Goal: Task Accomplishment & Management: Manage account settings

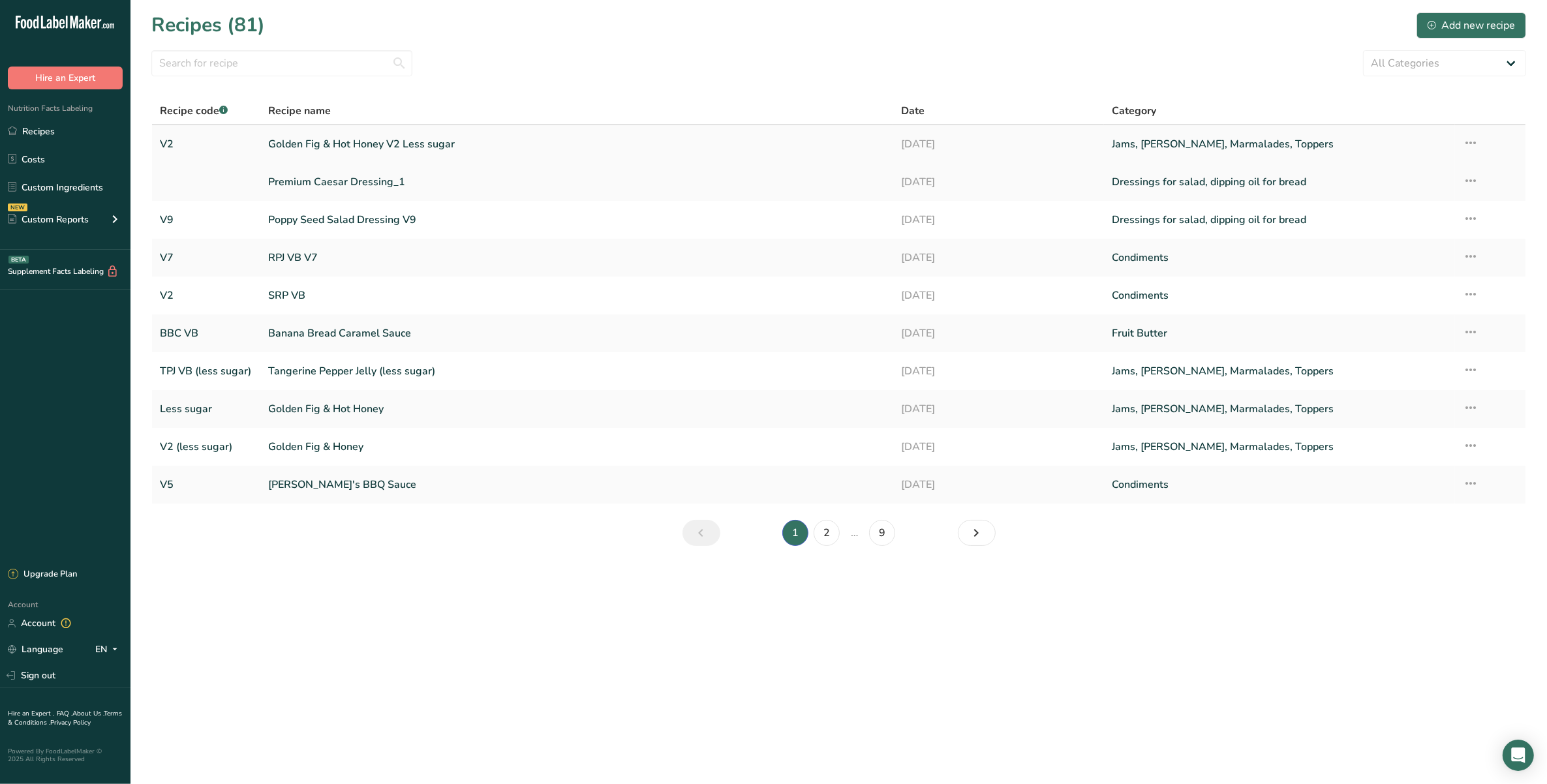
click at [1470, 140] on icon at bounding box center [1470, 143] width 15 height 23
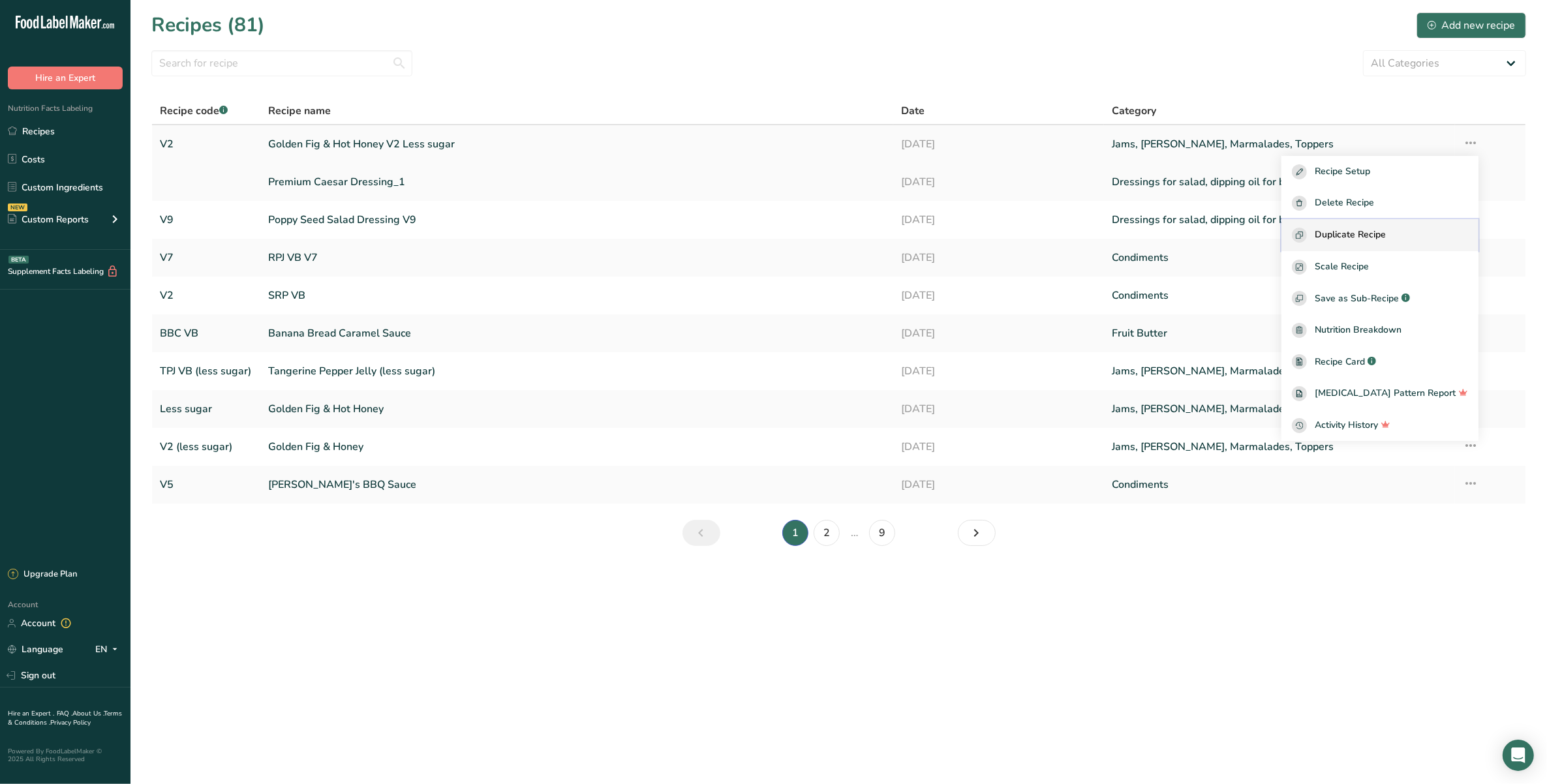
click at [1432, 232] on div "Duplicate Recipe" at bounding box center [1379, 235] width 176 height 15
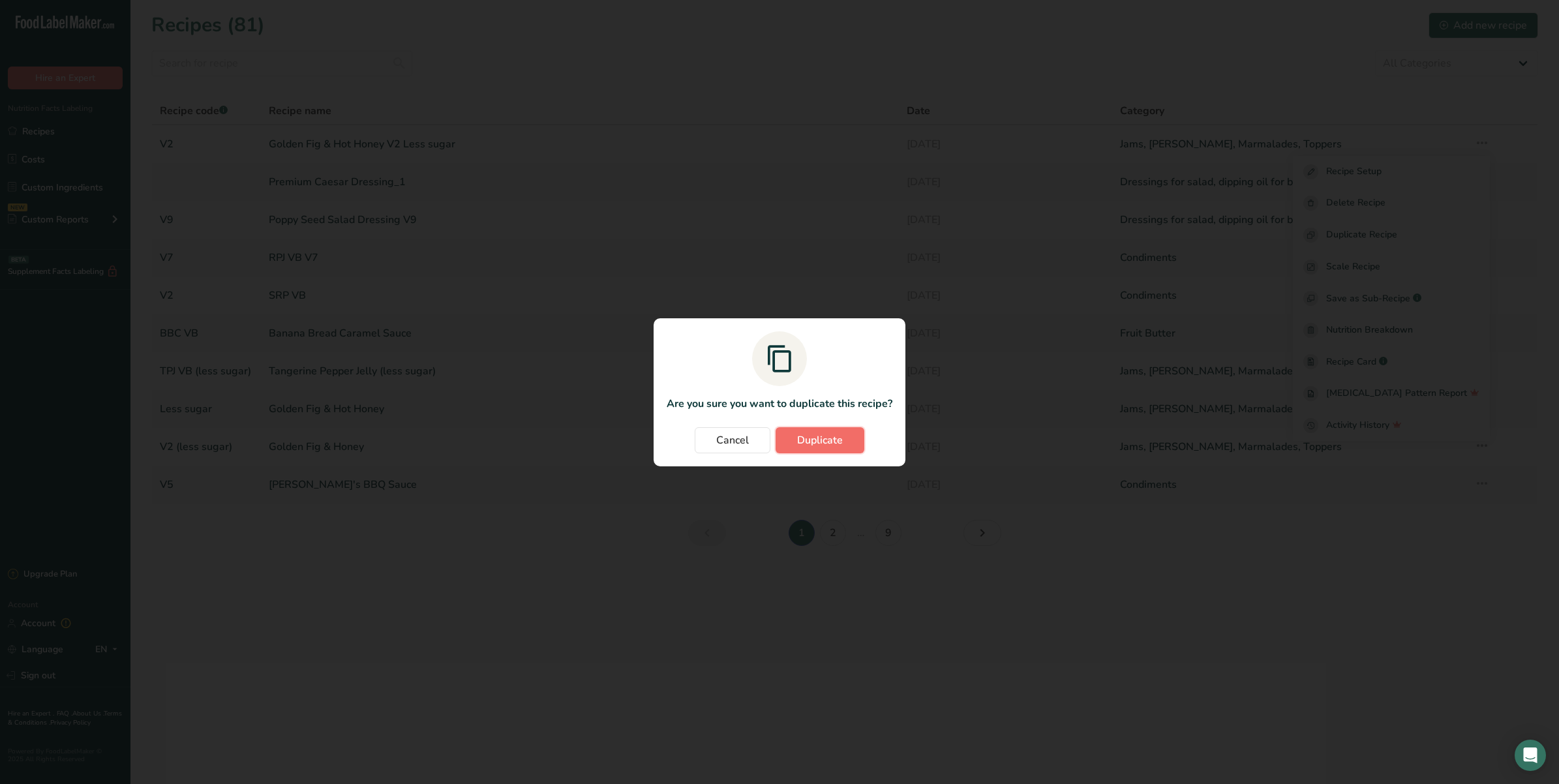
click at [804, 445] on span "Duplicate" at bounding box center [819, 440] width 45 height 15
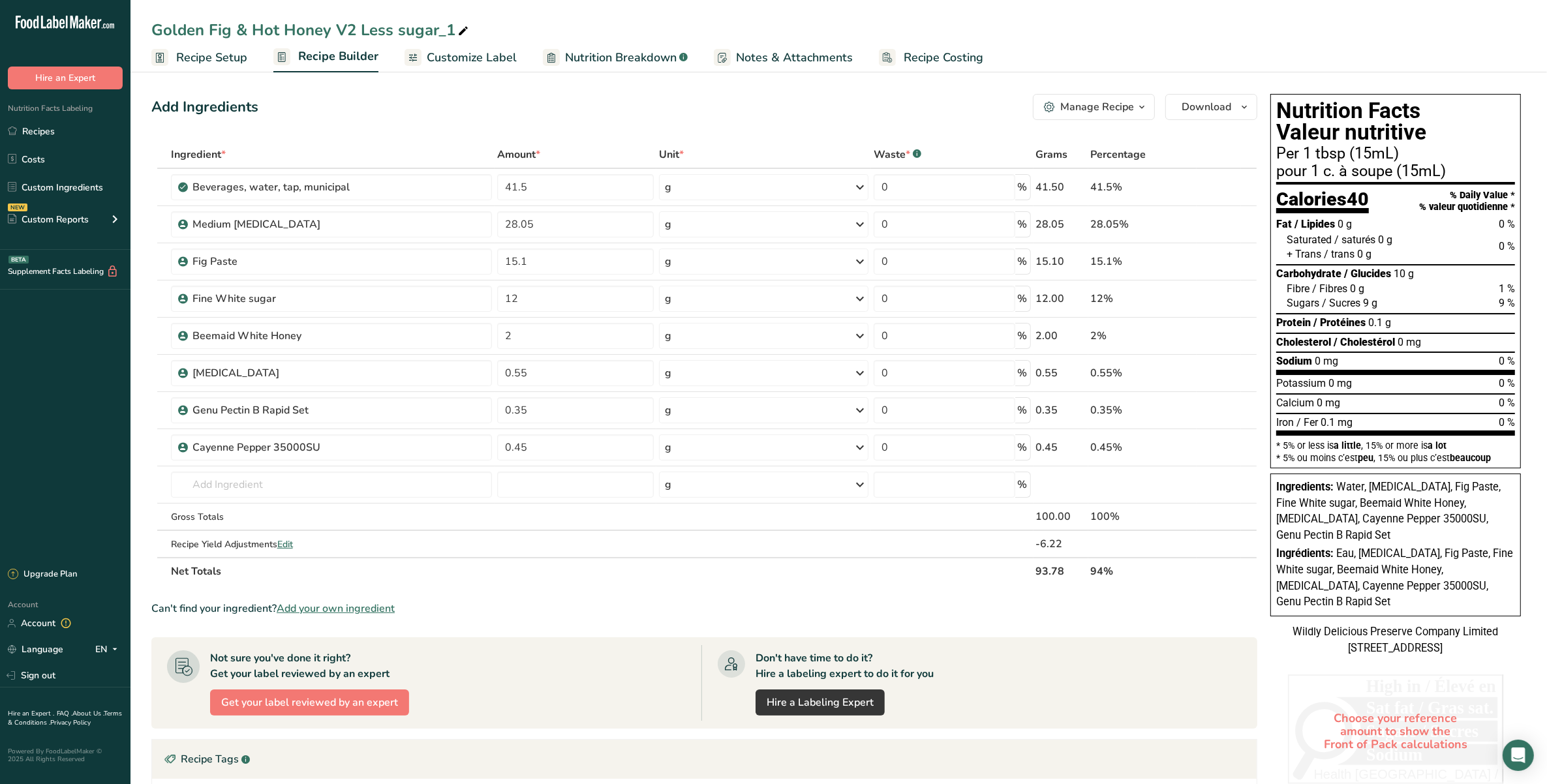
click at [458, 34] on icon at bounding box center [463, 31] width 12 height 18
click at [353, 29] on input "Golden Fig & Hot Honey V2 Less sugar_1" at bounding box center [839, 30] width 1375 height 23
type input "Golden Fig & Hot Honey V3 Less sugar_1"
click at [546, 181] on input "41.5" at bounding box center [575, 187] width 157 height 26
type input "4"
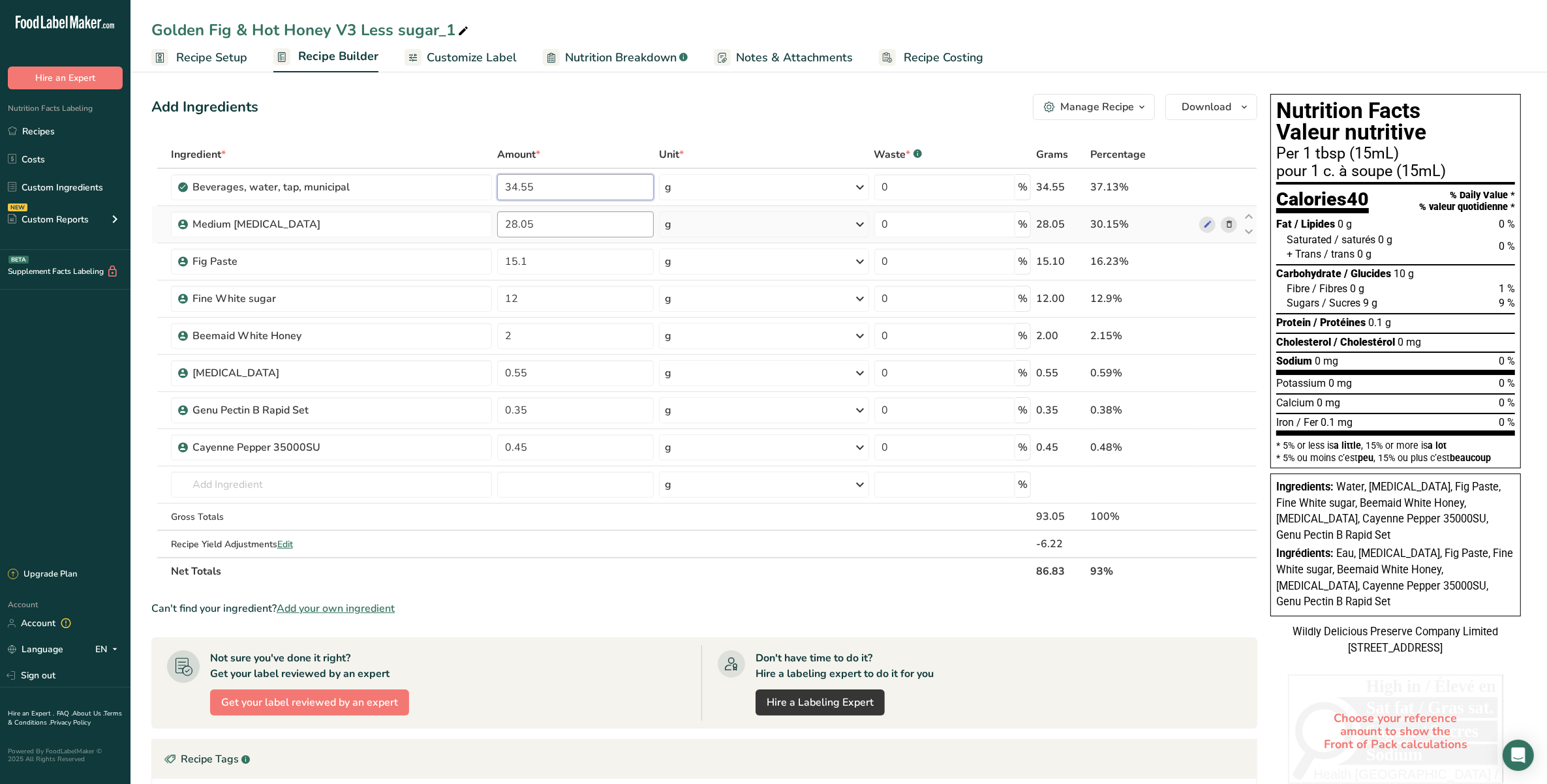
type input "34.55"
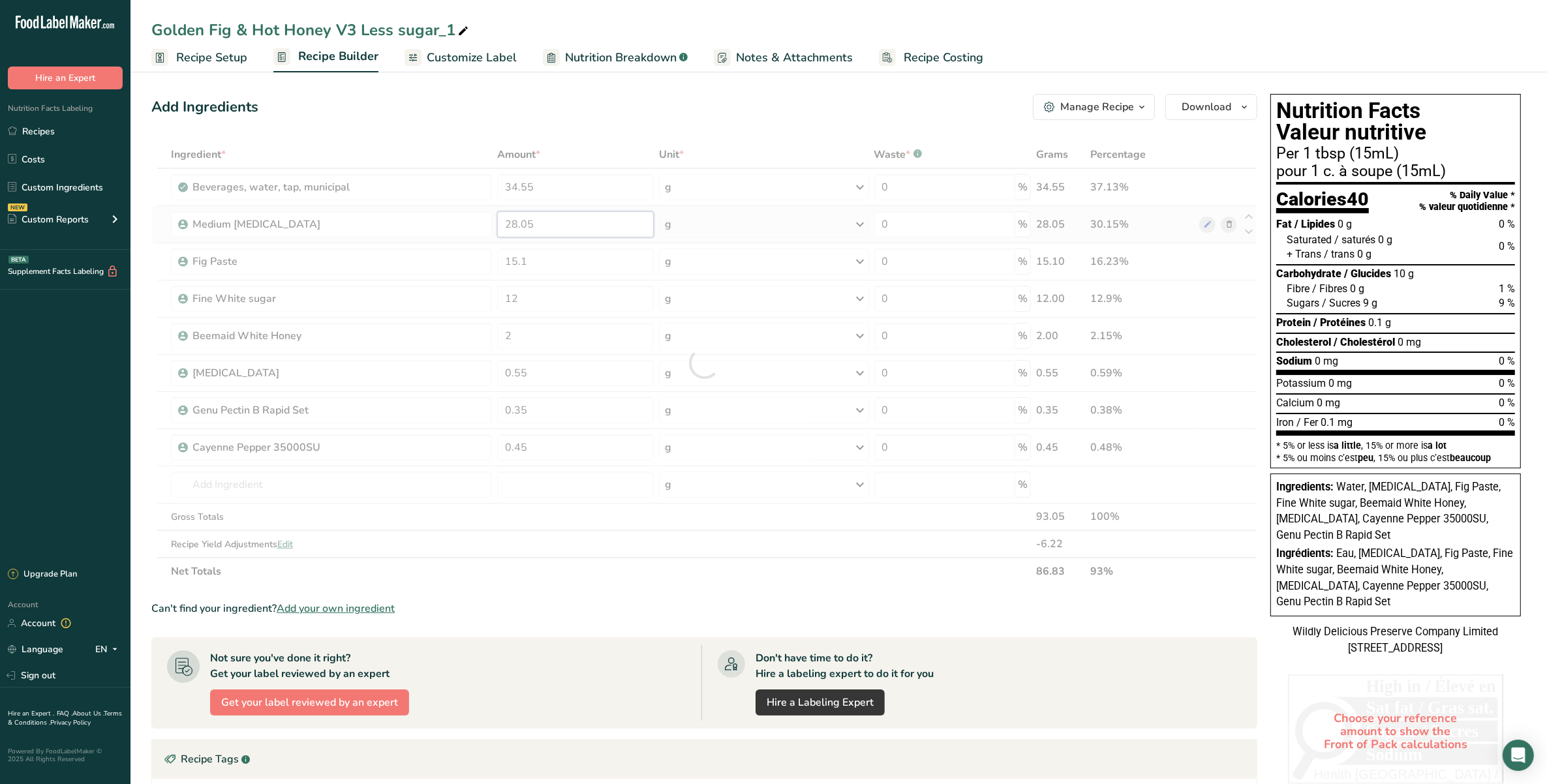
click at [572, 222] on div "Ingredient * Amount * Unit * Waste * .a-a{fill:#347362;}.b-a{fill:#fff;} Grams …" at bounding box center [704, 363] width 1106 height 444
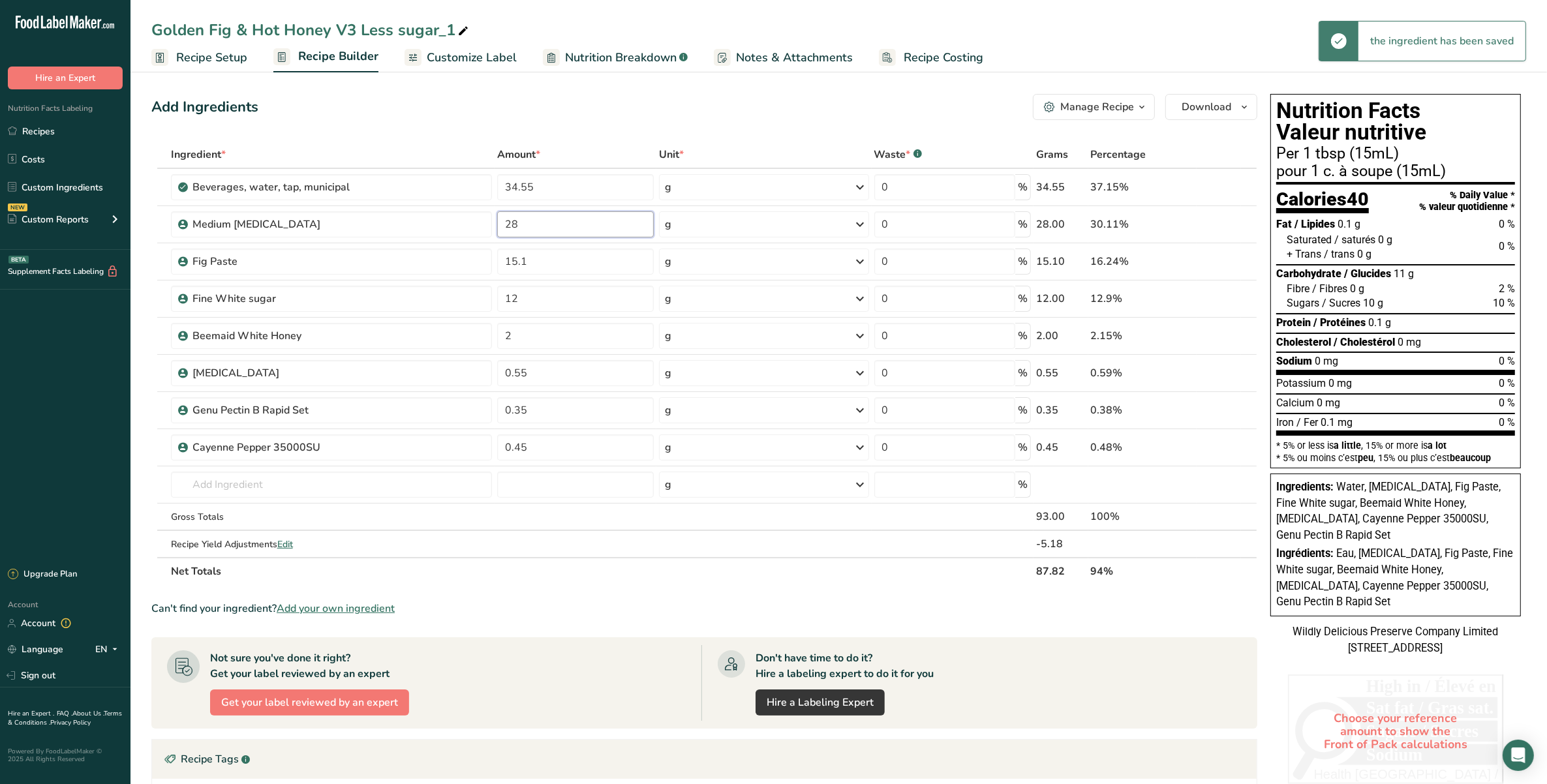
type input "2"
type input "0"
click at [591, 263] on div "Ingredient * Amount * Unit * Waste * .a-a{fill:#347362;}.b-a{fill:#fff;} Grams …" at bounding box center [704, 363] width 1106 height 444
type input "15"
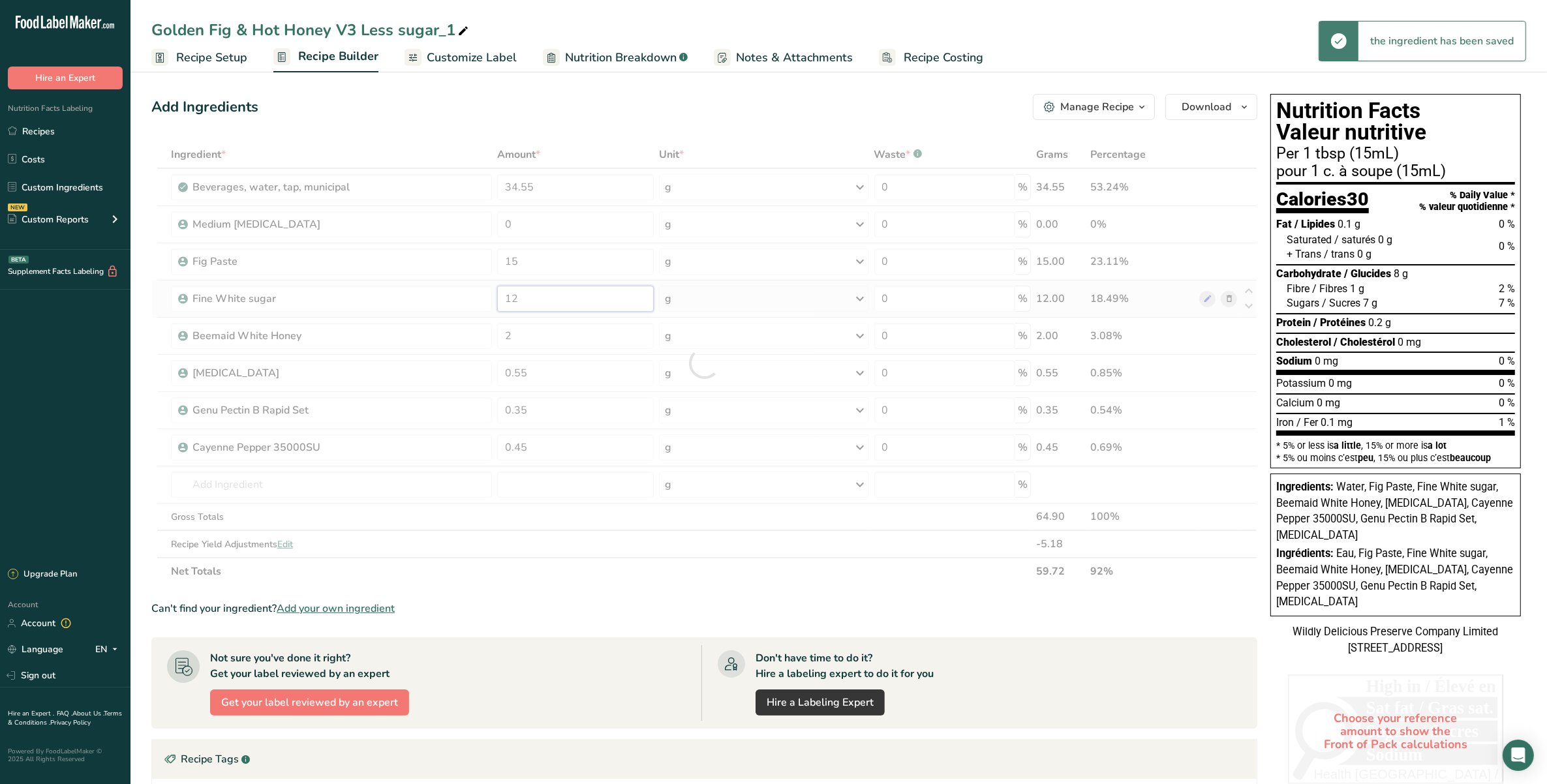
click at [596, 304] on div "Ingredient * Amount * Unit * Waste * .a-a{fill:#347362;}.b-a{fill:#fff;} Grams …" at bounding box center [704, 363] width 1106 height 444
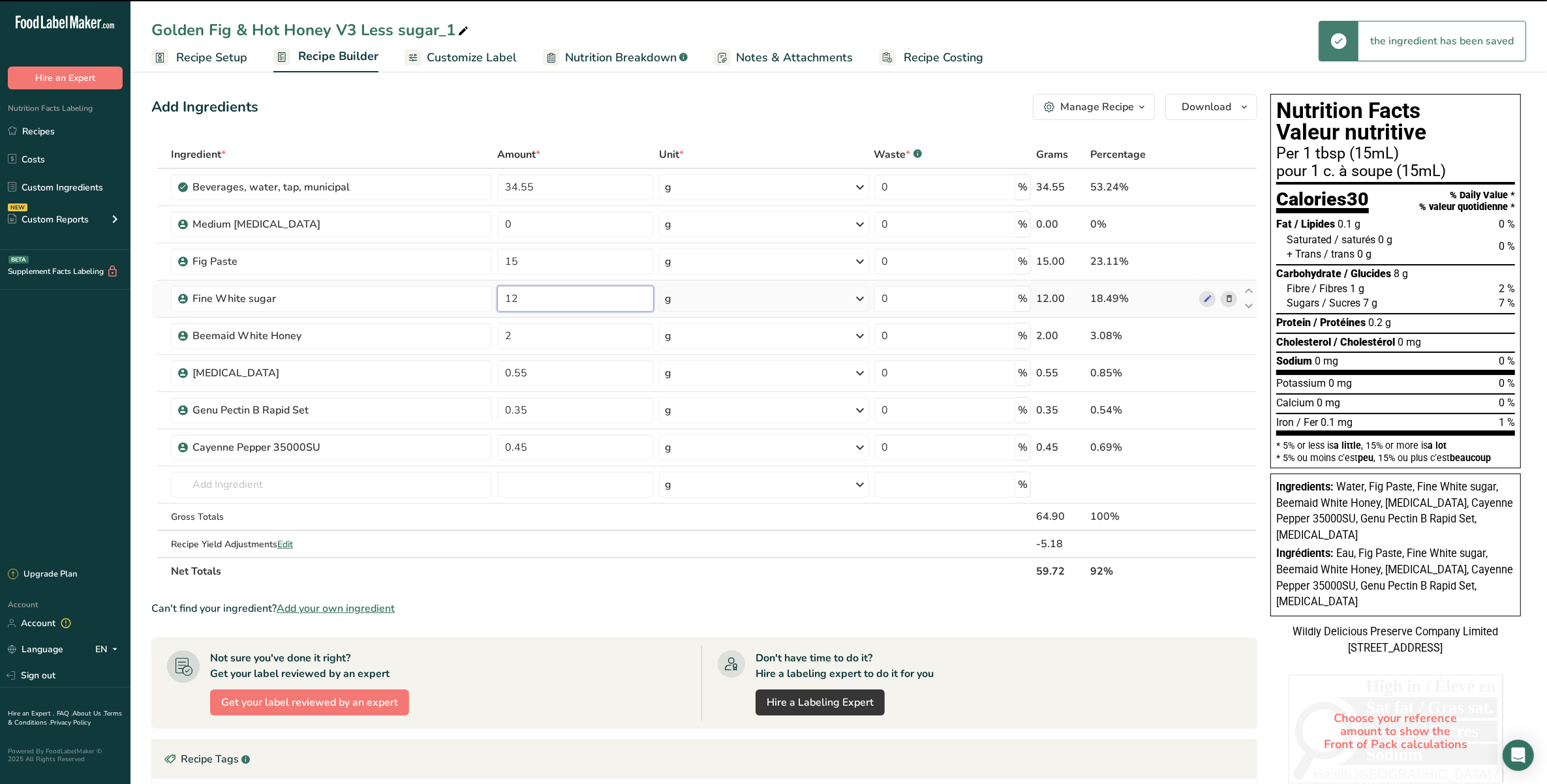
type input "1"
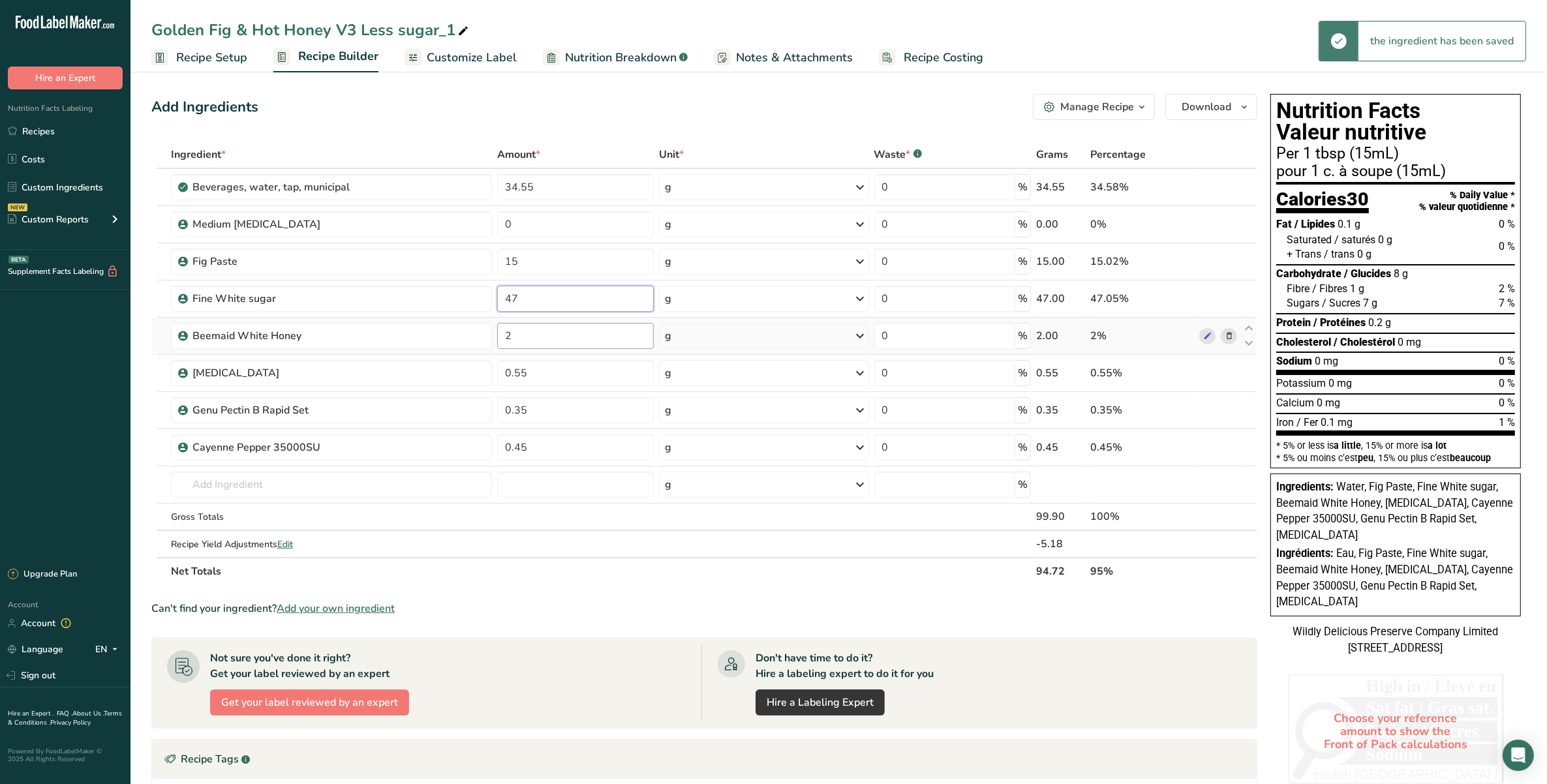
type input "47"
click at [599, 336] on div "Ingredient * Amount * Unit * Waste * .a-a{fill:#347362;}.b-a{fill:#fff;} Grams …" at bounding box center [704, 363] width 1106 height 444
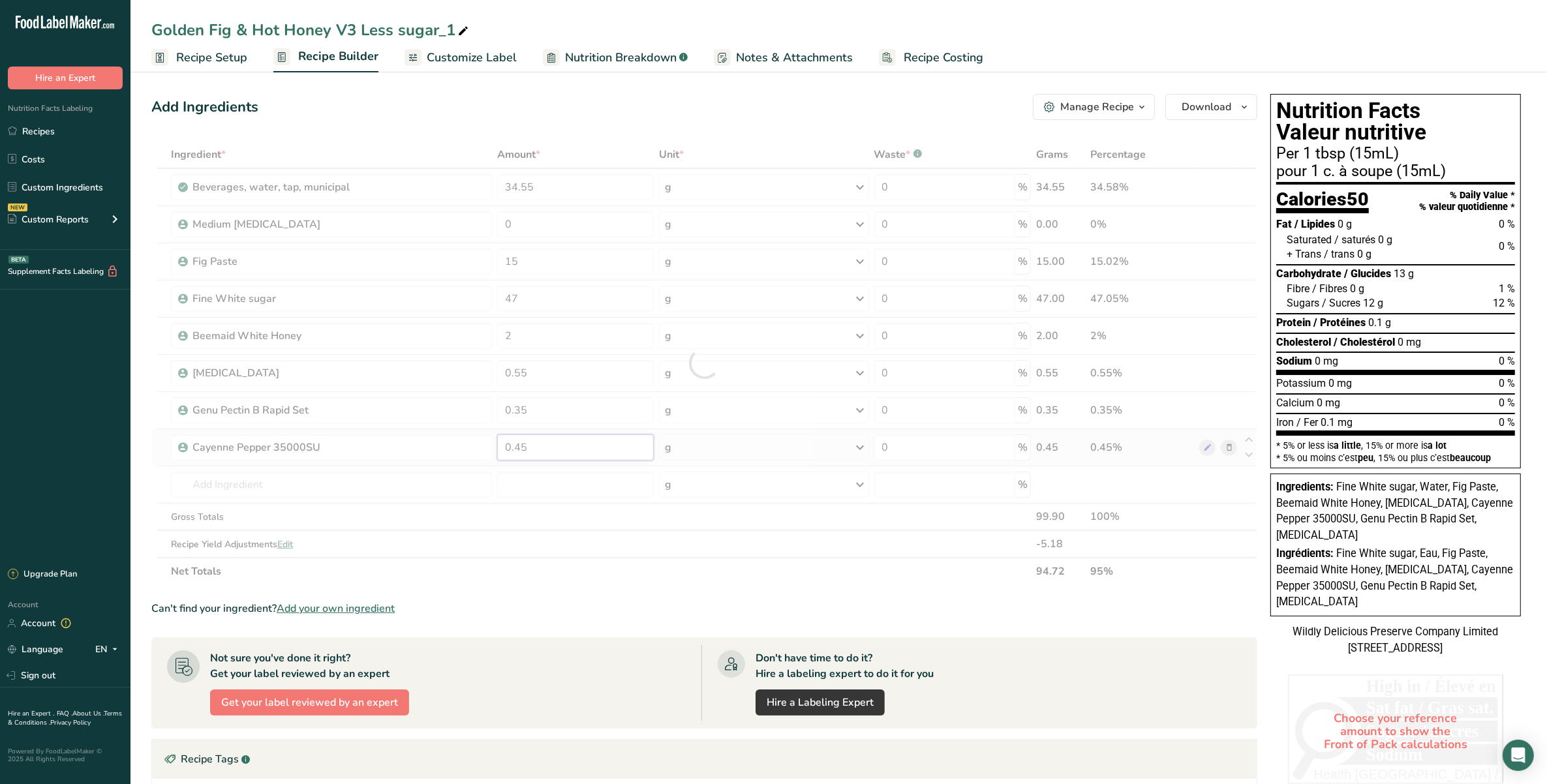
click at [608, 442] on div "Ingredient * Amount * Unit * Waste * .a-a{fill:#347362;}.b-a{fill:#fff;} Grams …" at bounding box center [704, 363] width 1106 height 444
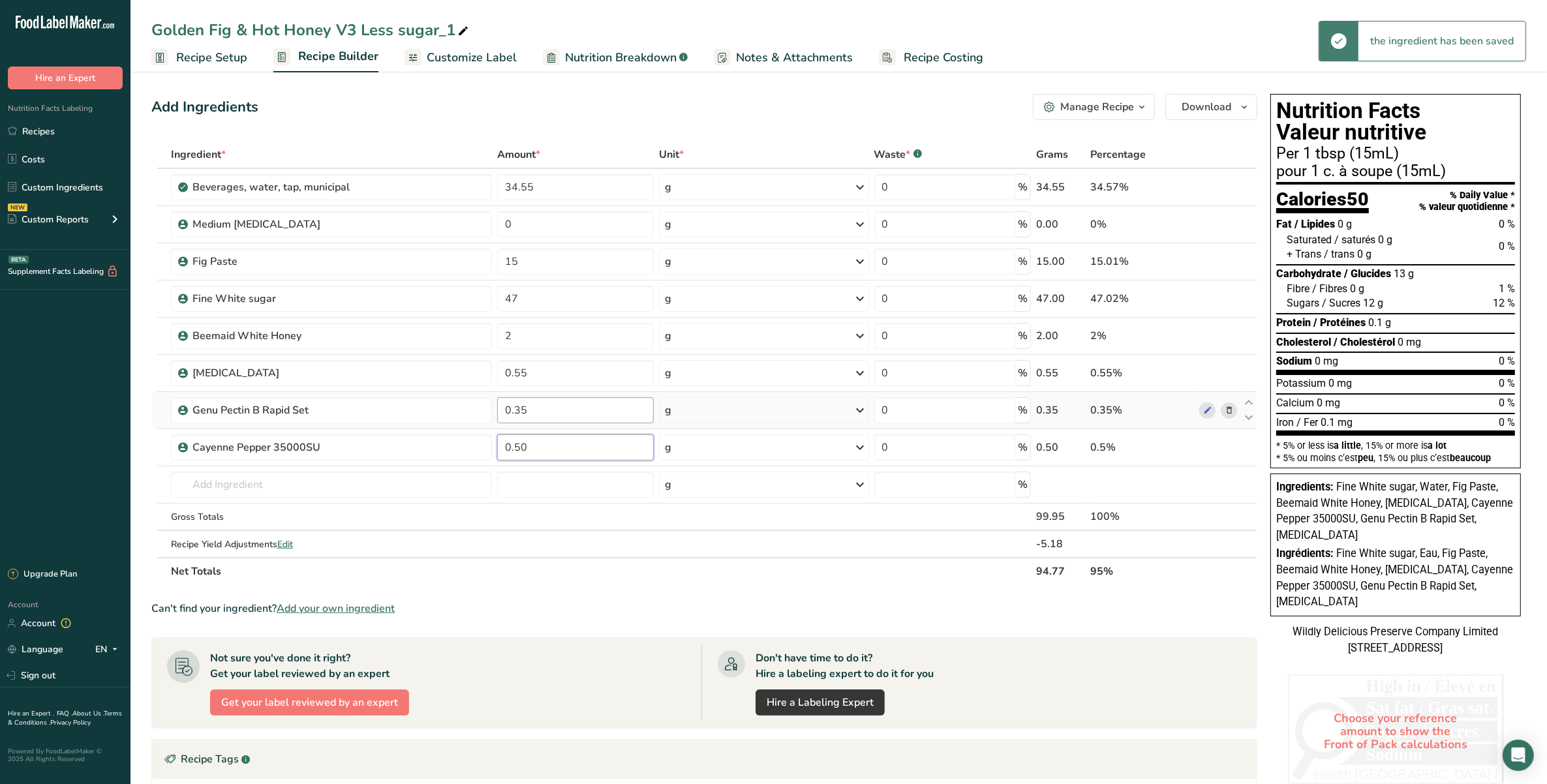
type input "0.50"
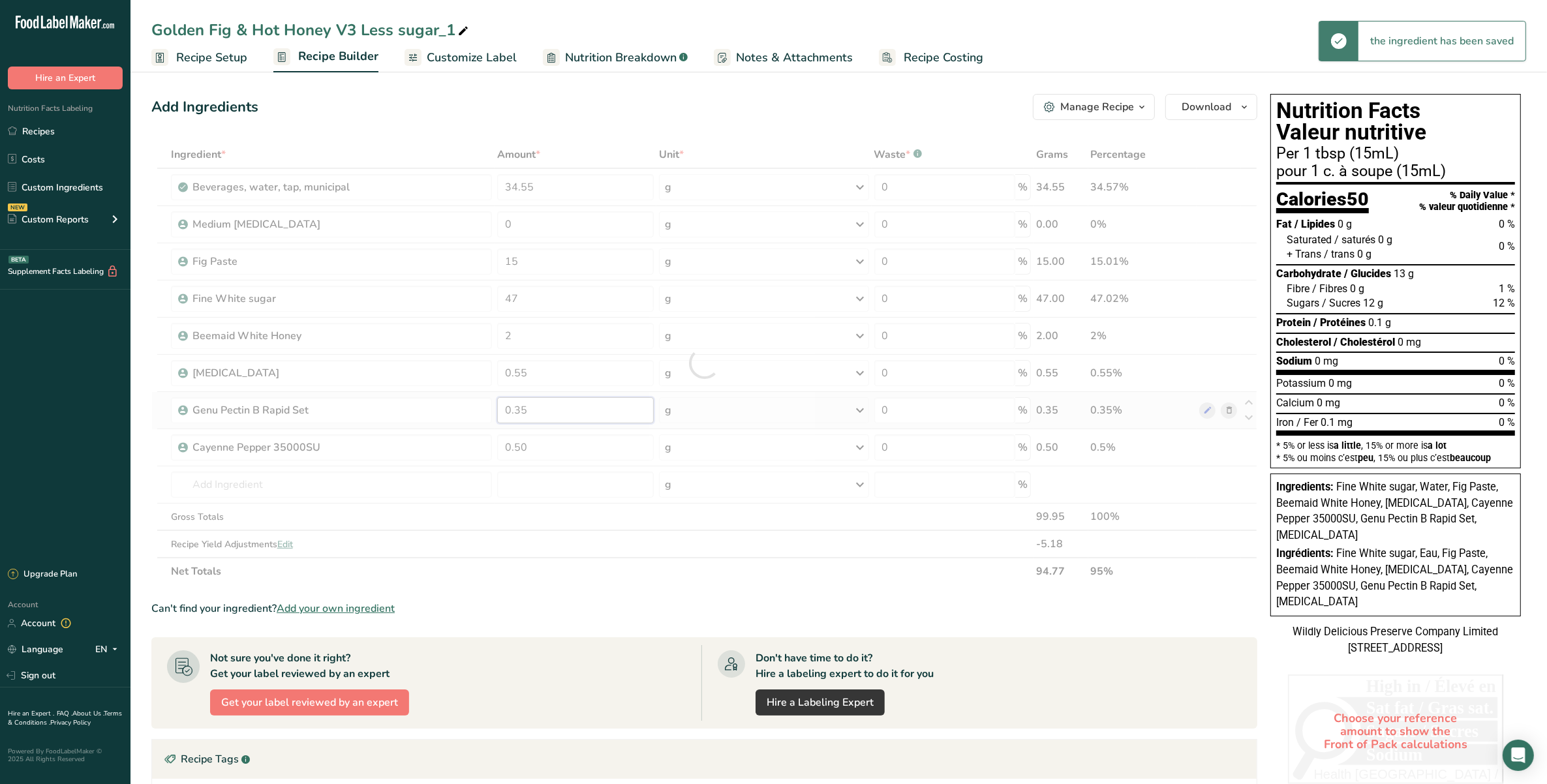
click at [607, 411] on div "Ingredient * Amount * Unit * Waste * .a-a{fill:#347362;}.b-a{fill:#fff;} Grams …" at bounding box center [704, 363] width 1106 height 444
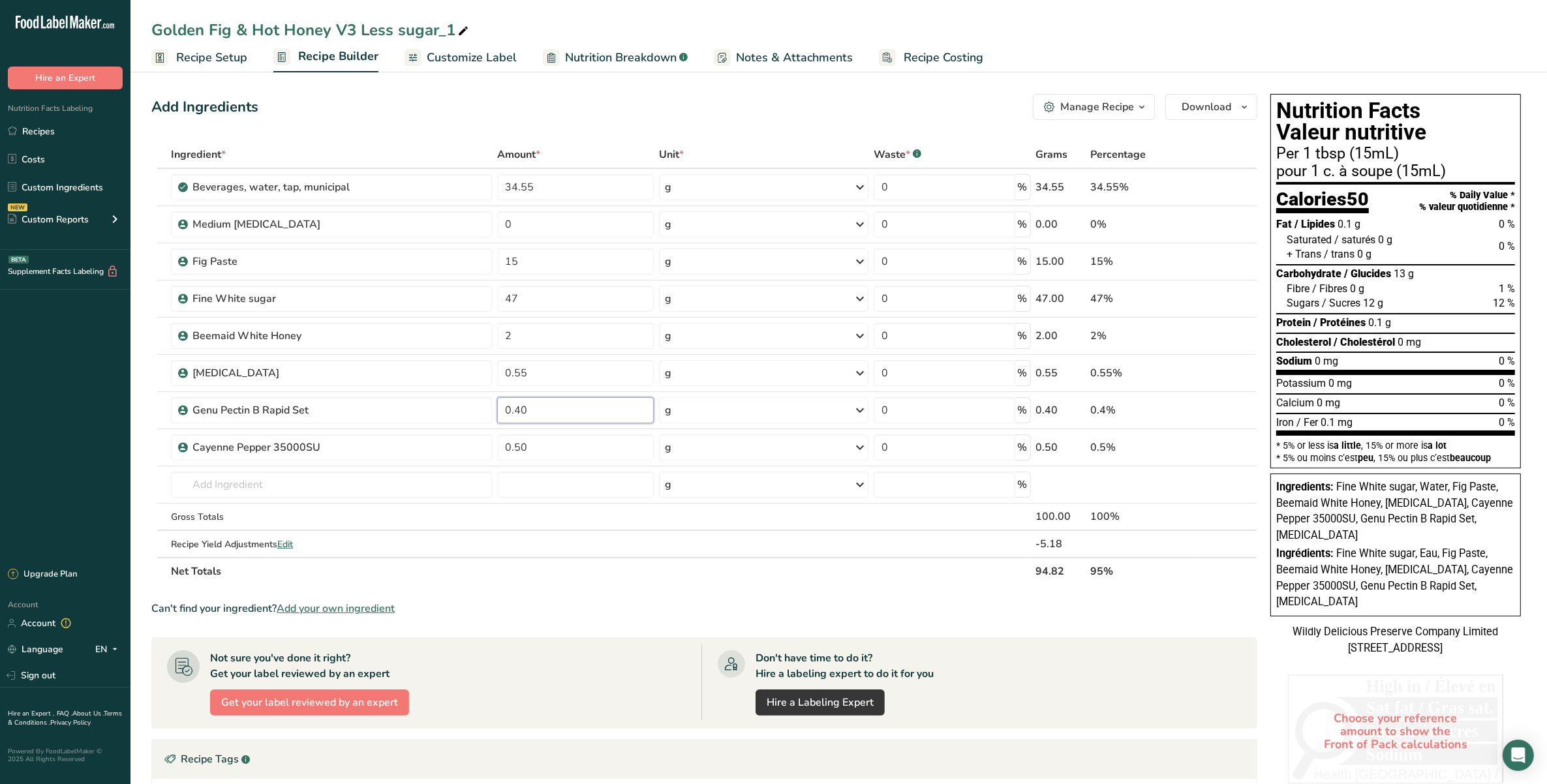
type input "0.40"
click at [677, 77] on section "Add Ingredients Manage Recipe Delete Recipe Duplicate Recipe Scale Recipe Save …" at bounding box center [839, 550] width 1417 height 965
click at [519, 184] on input "34.55" at bounding box center [575, 187] width 157 height 26
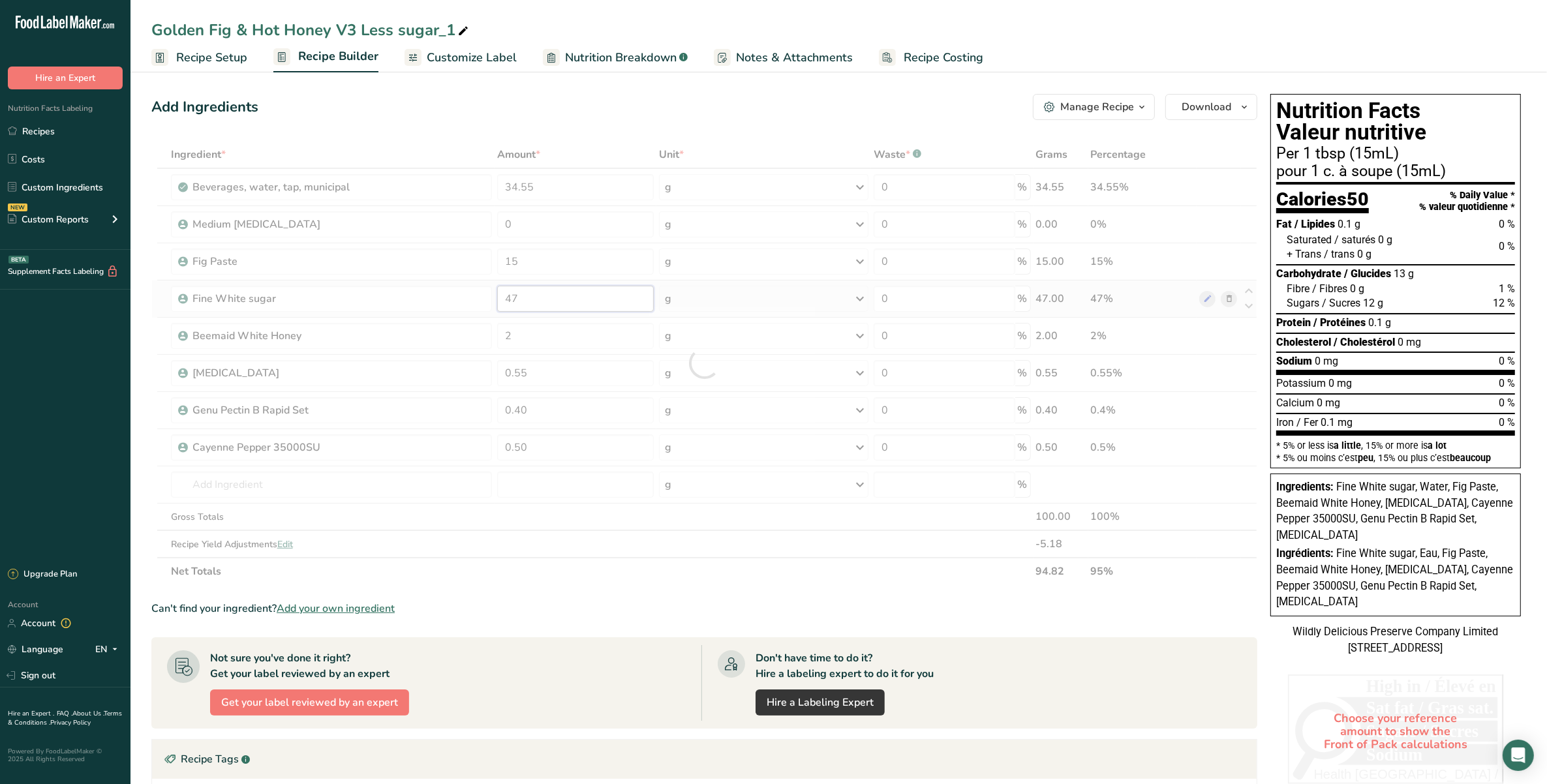
click at [575, 298] on div "Ingredient * Amount * Unit * Waste * .a-a{fill:#347362;}.b-a{fill:#fff;} Grams …" at bounding box center [704, 363] width 1106 height 444
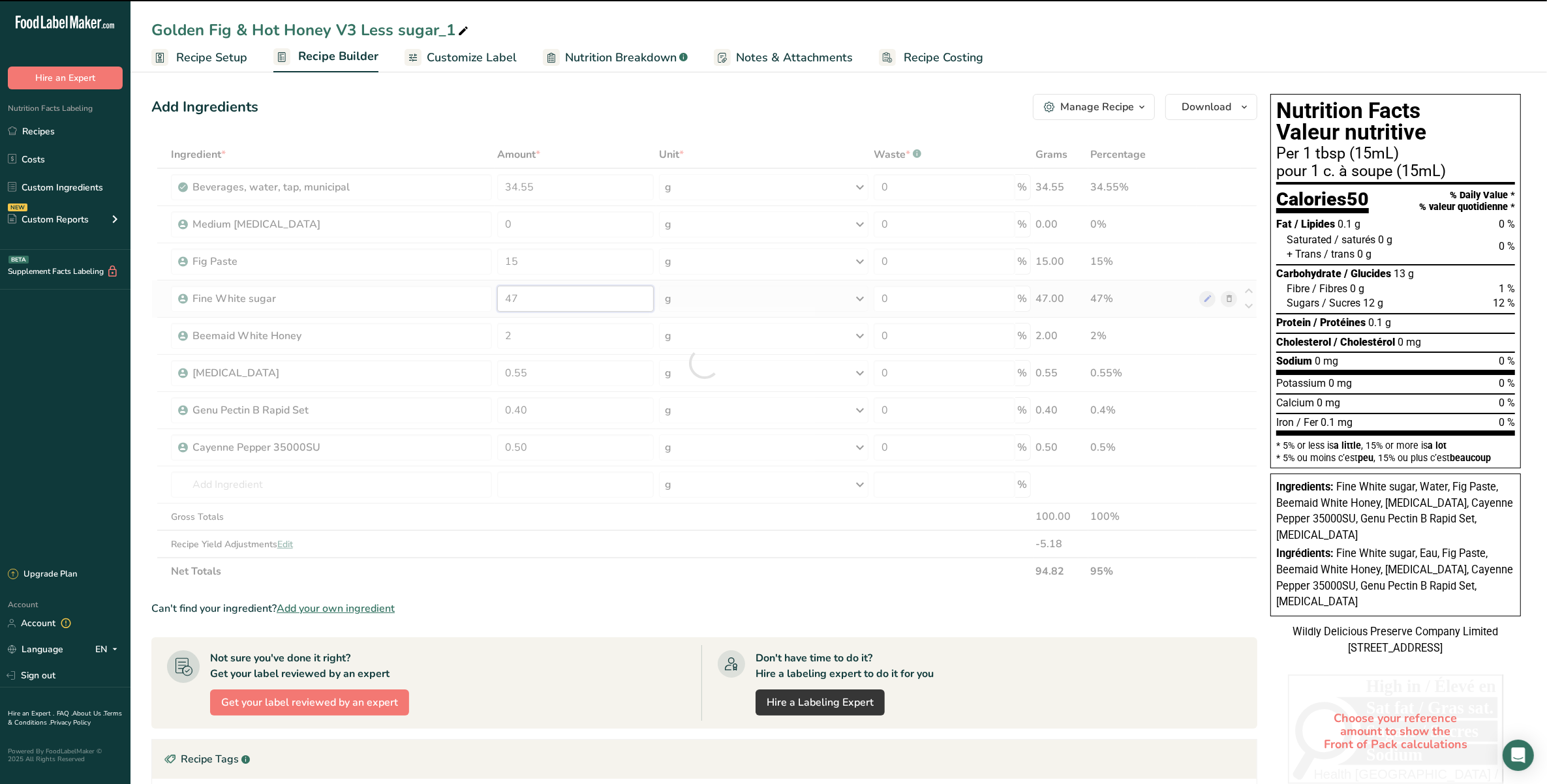
type input "4"
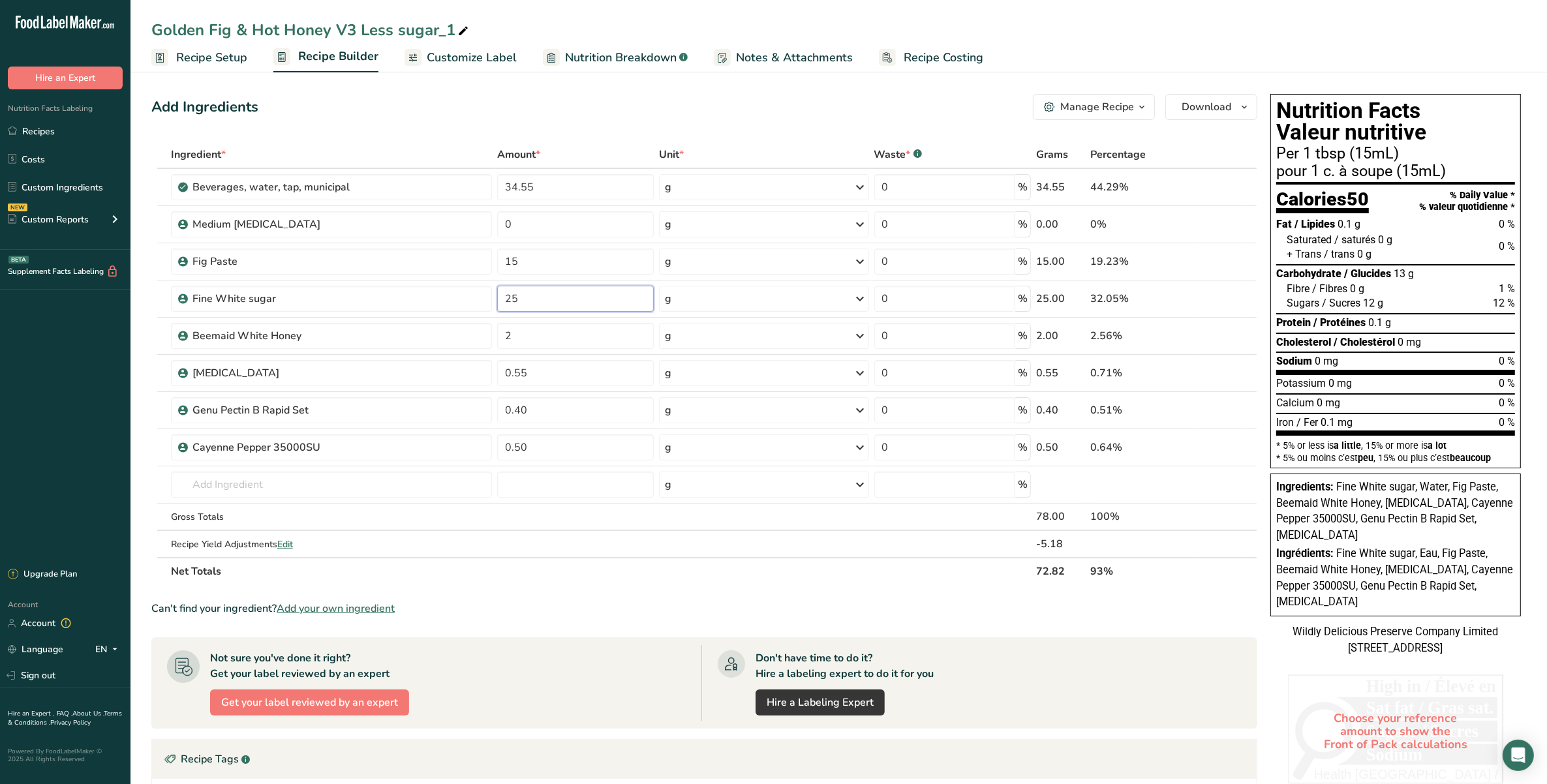
type input "25"
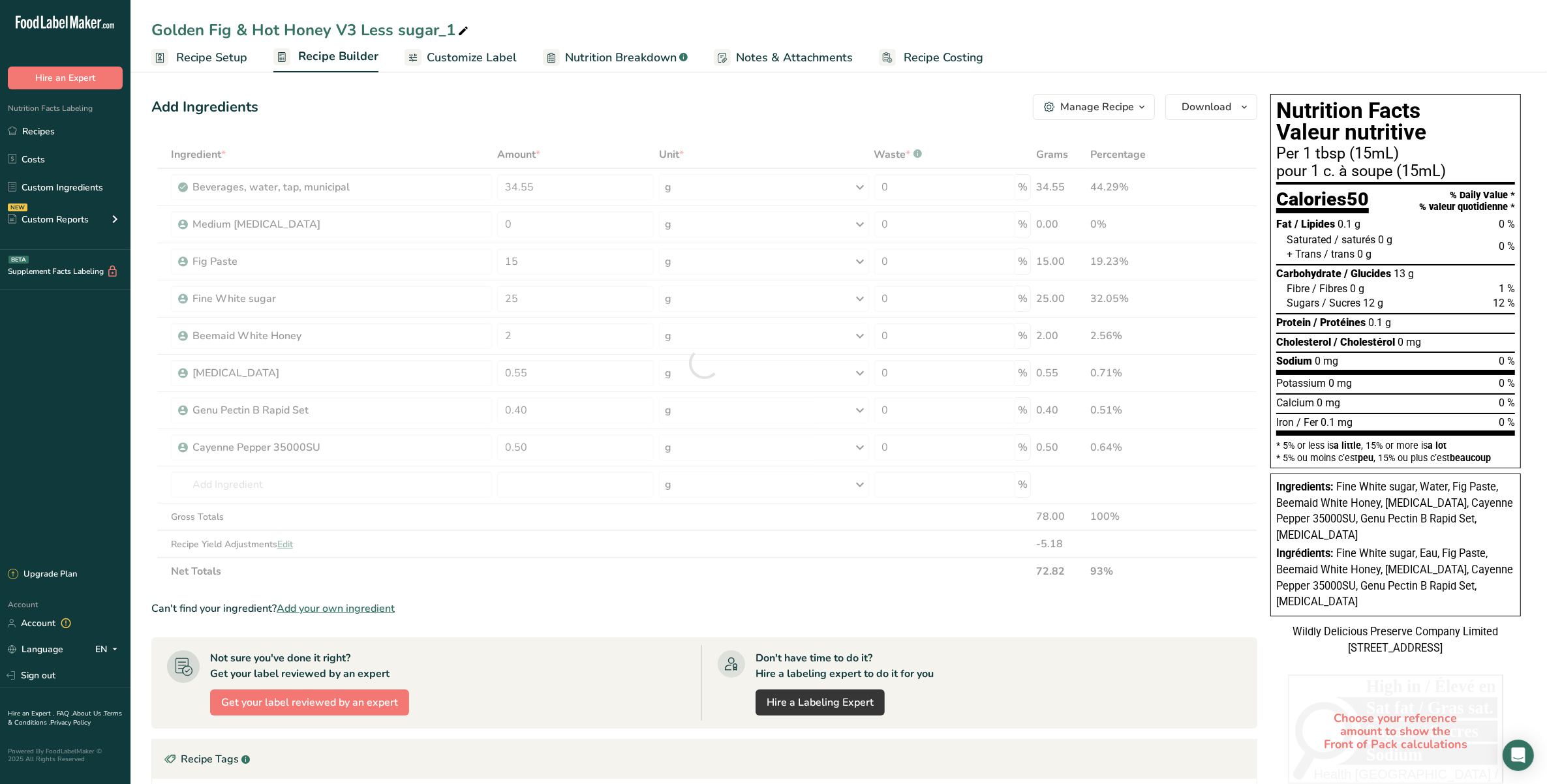
click at [599, 116] on div "Add Ingredients Manage Recipe Delete Recipe Duplicate Recipe Scale Recipe Save …" at bounding box center [704, 107] width 1106 height 26
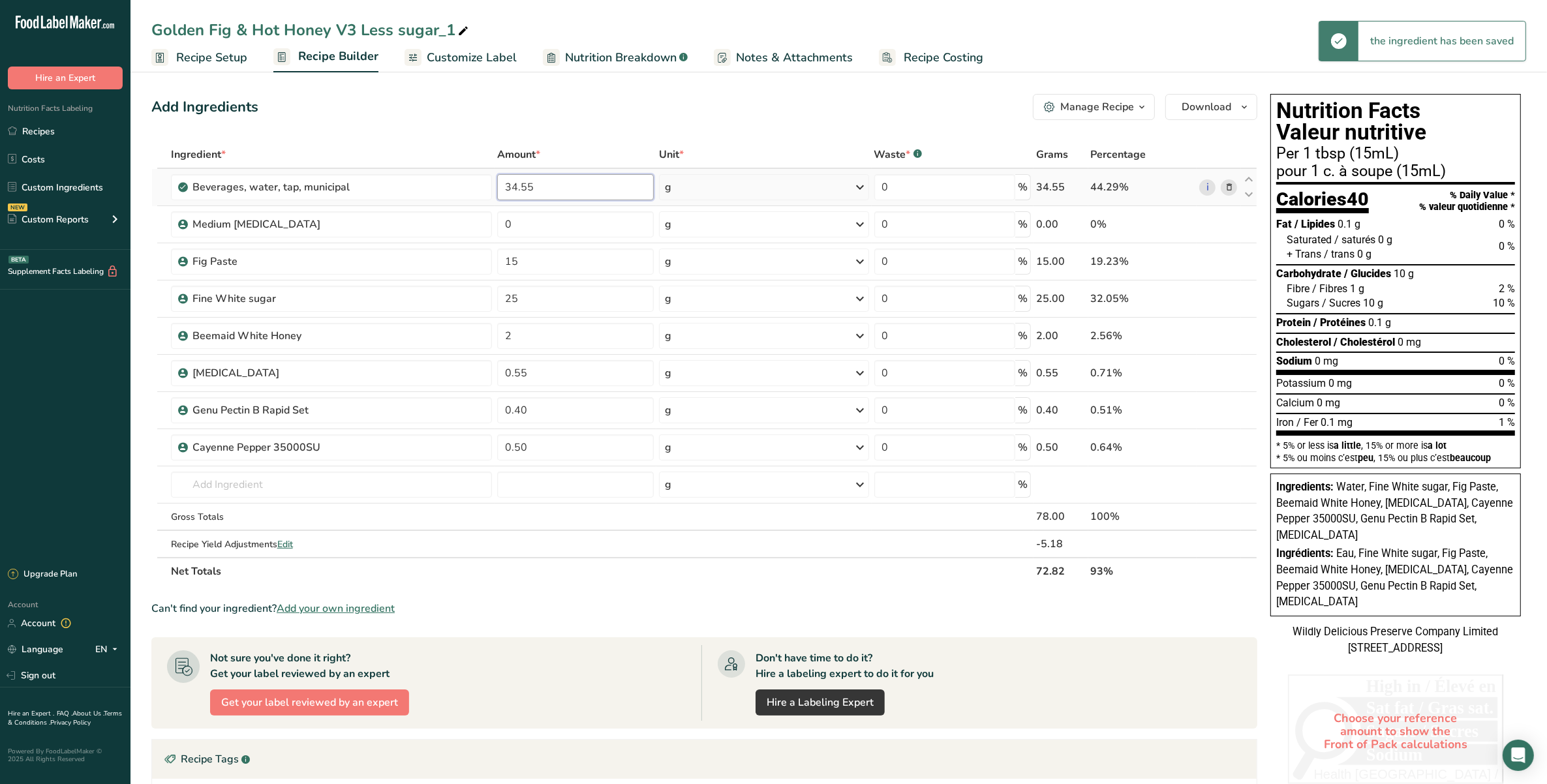
click at [513, 178] on input "34.55" at bounding box center [575, 187] width 157 height 26
click at [533, 96] on div "Add Ingredients Manage Recipe Delete Recipe Duplicate Recipe Scale Recipe Save …" at bounding box center [704, 107] width 1106 height 26
click at [517, 181] on input "30.55" at bounding box center [575, 187] width 157 height 26
type input "34.55"
click at [551, 121] on div "Add Ingredients Manage Recipe Delete Recipe Duplicate Recipe Scale Recipe Save …" at bounding box center [708, 550] width 1114 height 923
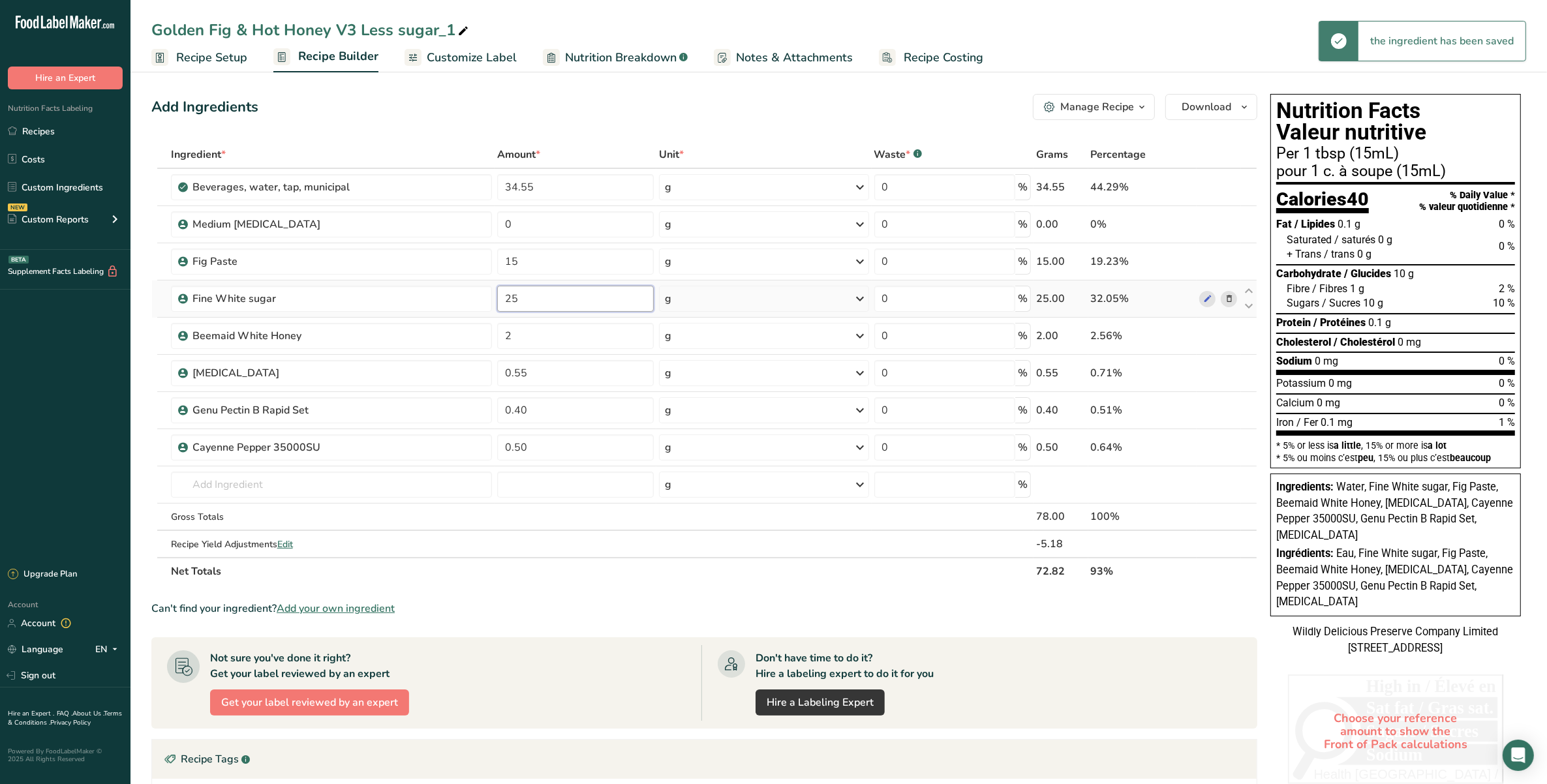
click at [522, 298] on input "25" at bounding box center [575, 299] width 157 height 26
click at [528, 99] on div "Add Ingredients Manage Recipe Delete Recipe Duplicate Recipe Scale Recipe Save …" at bounding box center [704, 107] width 1106 height 26
click at [550, 294] on input "20" at bounding box center [575, 299] width 157 height 26
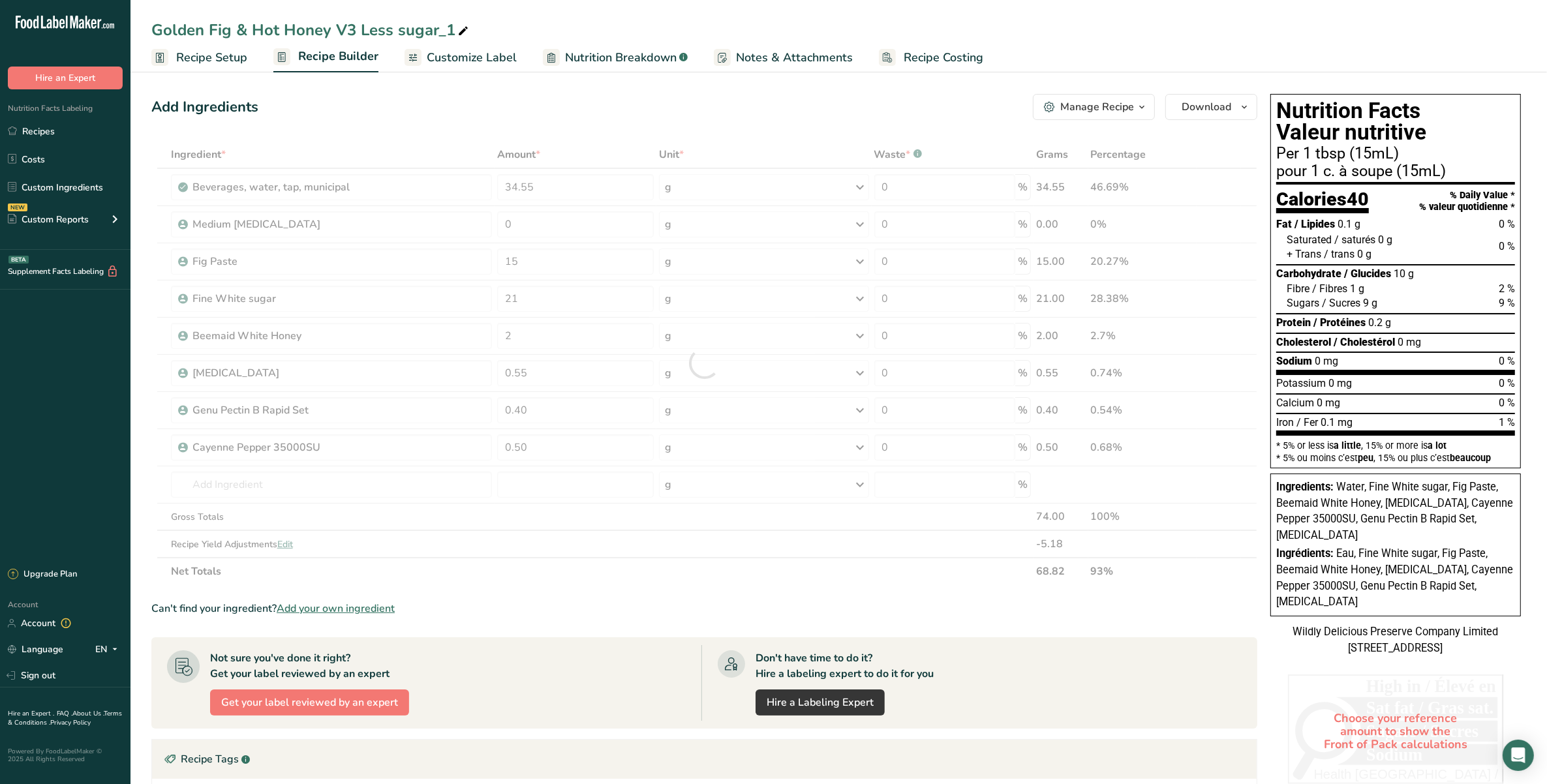
click at [628, 102] on div "Add Ingredients Manage Recipe Delete Recipe Duplicate Recipe Scale Recipe Save …" at bounding box center [704, 107] width 1106 height 26
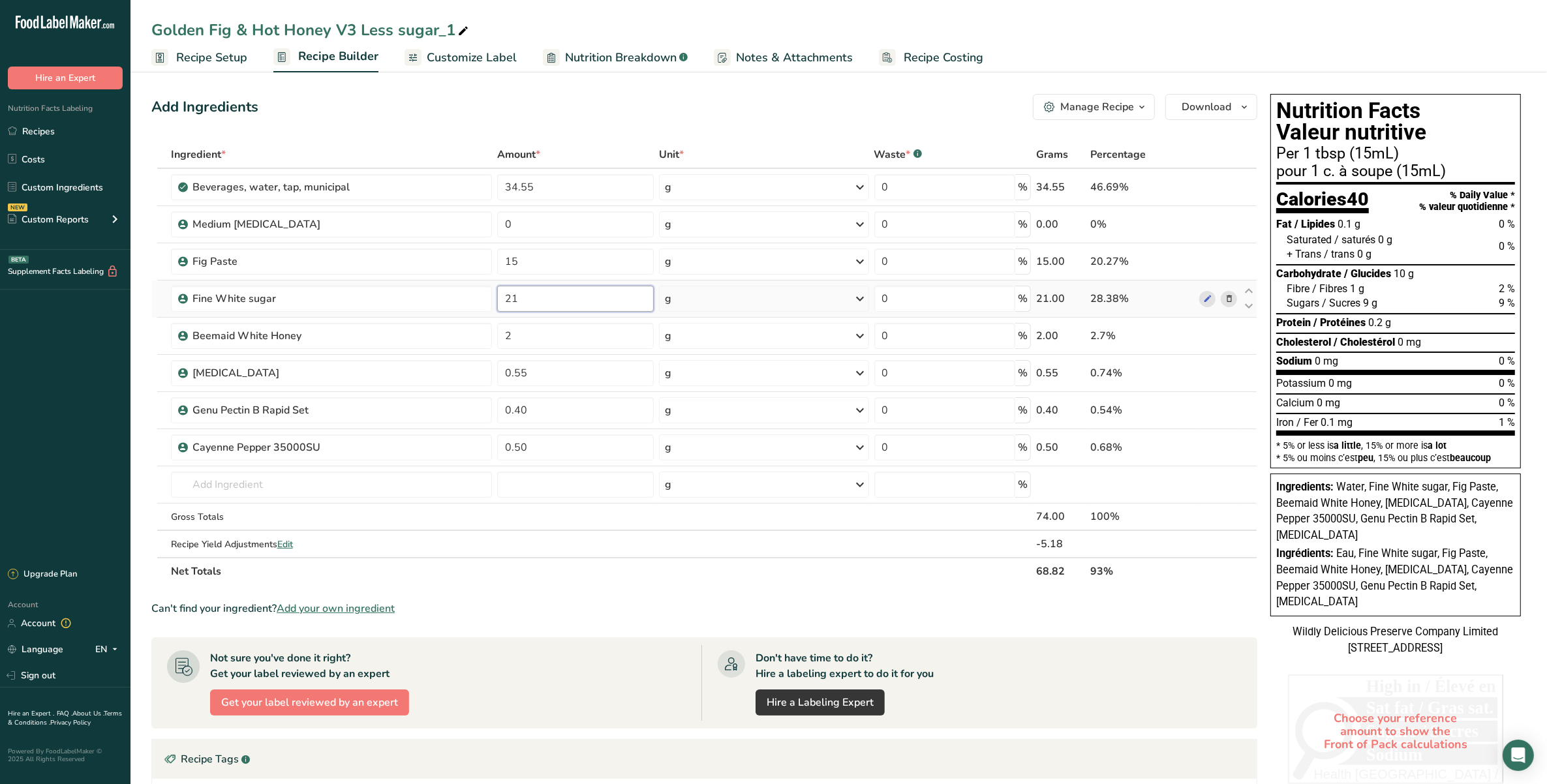
click at [585, 295] on input "21" at bounding box center [575, 299] width 157 height 26
click at [598, 114] on div "Add Ingredients Manage Recipe Delete Recipe Duplicate Recipe Scale Recipe Save …" at bounding box center [704, 107] width 1106 height 26
click at [539, 290] on input "22" at bounding box center [575, 299] width 157 height 26
click at [467, 94] on div "Add Ingredients Manage Recipe Delete Recipe Duplicate Recipe Scale Recipe Save …" at bounding box center [704, 107] width 1106 height 26
click at [564, 298] on input "23" at bounding box center [575, 299] width 157 height 26
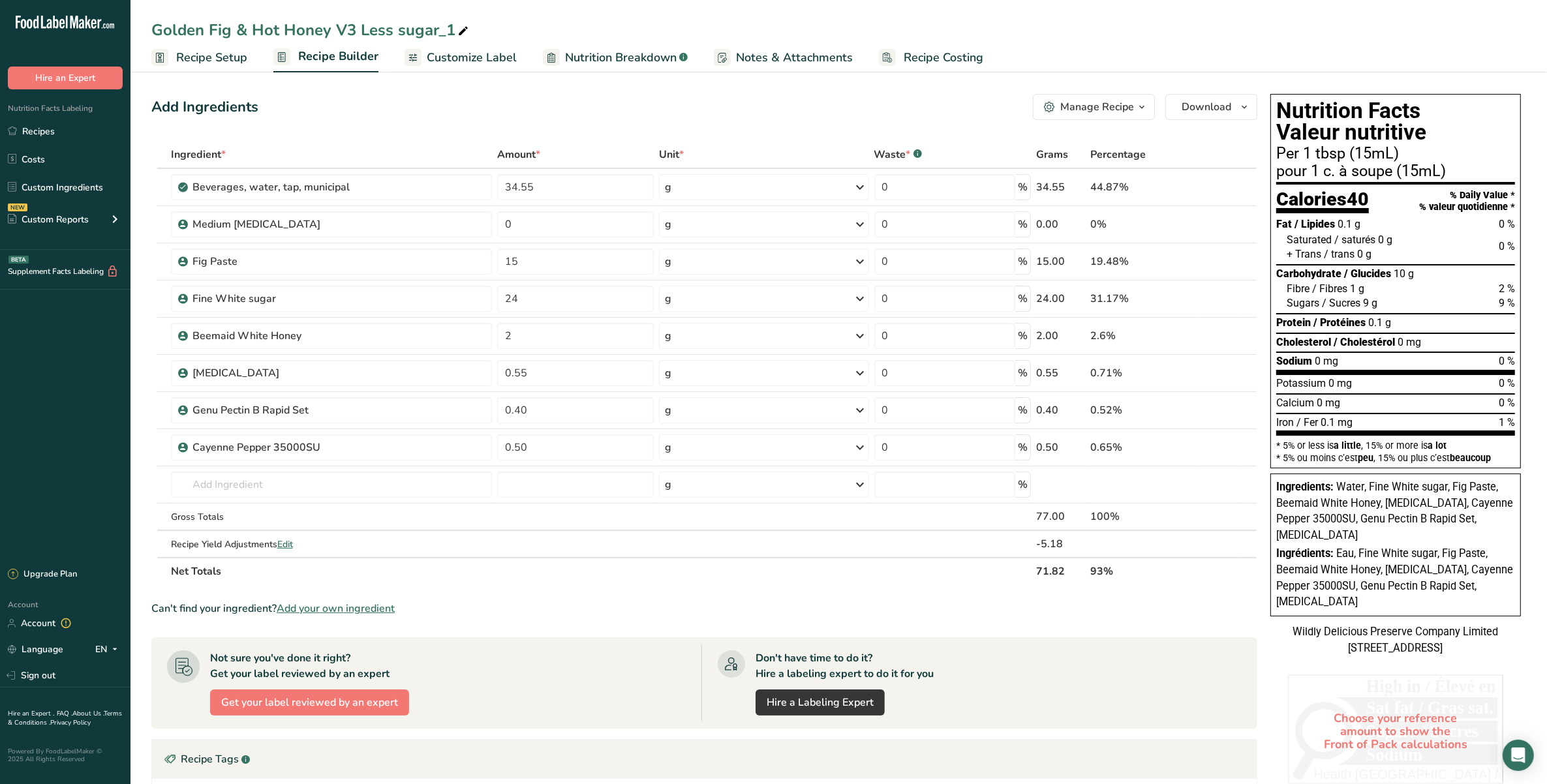
click at [586, 121] on div "Add Ingredients Manage Recipe Delete Recipe Duplicate Recipe Scale Recipe Save …" at bounding box center [708, 550] width 1114 height 923
click at [569, 298] on input "24" at bounding box center [575, 299] width 157 height 26
click at [359, 90] on div "Add Ingredients Manage Recipe Delete Recipe Duplicate Recipe Scale Recipe Save …" at bounding box center [708, 550] width 1114 height 923
click at [559, 300] on input "23.8" at bounding box center [575, 299] width 157 height 26
type input "23.5"
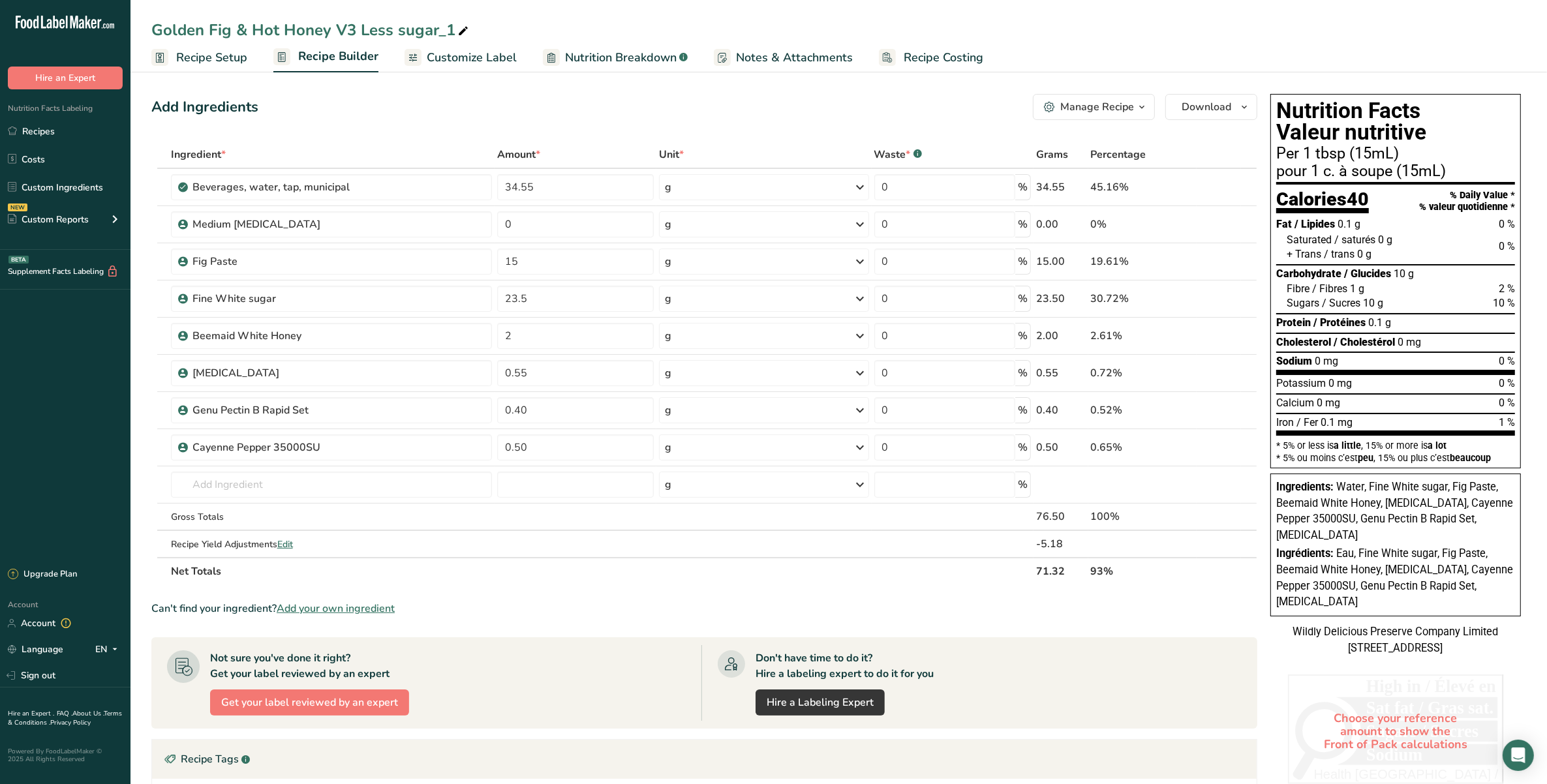
click at [677, 101] on div "Add Ingredients Manage Recipe Delete Recipe Duplicate Recipe Scale Recipe Save …" at bounding box center [704, 107] width 1106 height 26
click at [629, 110] on div "Add Ingredients Manage Recipe Delete Recipe Duplicate Recipe Scale Recipe Save …" at bounding box center [704, 107] width 1106 height 26
click at [580, 237] on td "0" at bounding box center [575, 225] width 162 height 37
click at [585, 214] on input "0" at bounding box center [575, 225] width 157 height 26
click at [563, 121] on div "Add Ingredients Manage Recipe Delete Recipe Duplicate Recipe Scale Recipe Save …" at bounding box center [708, 550] width 1114 height 923
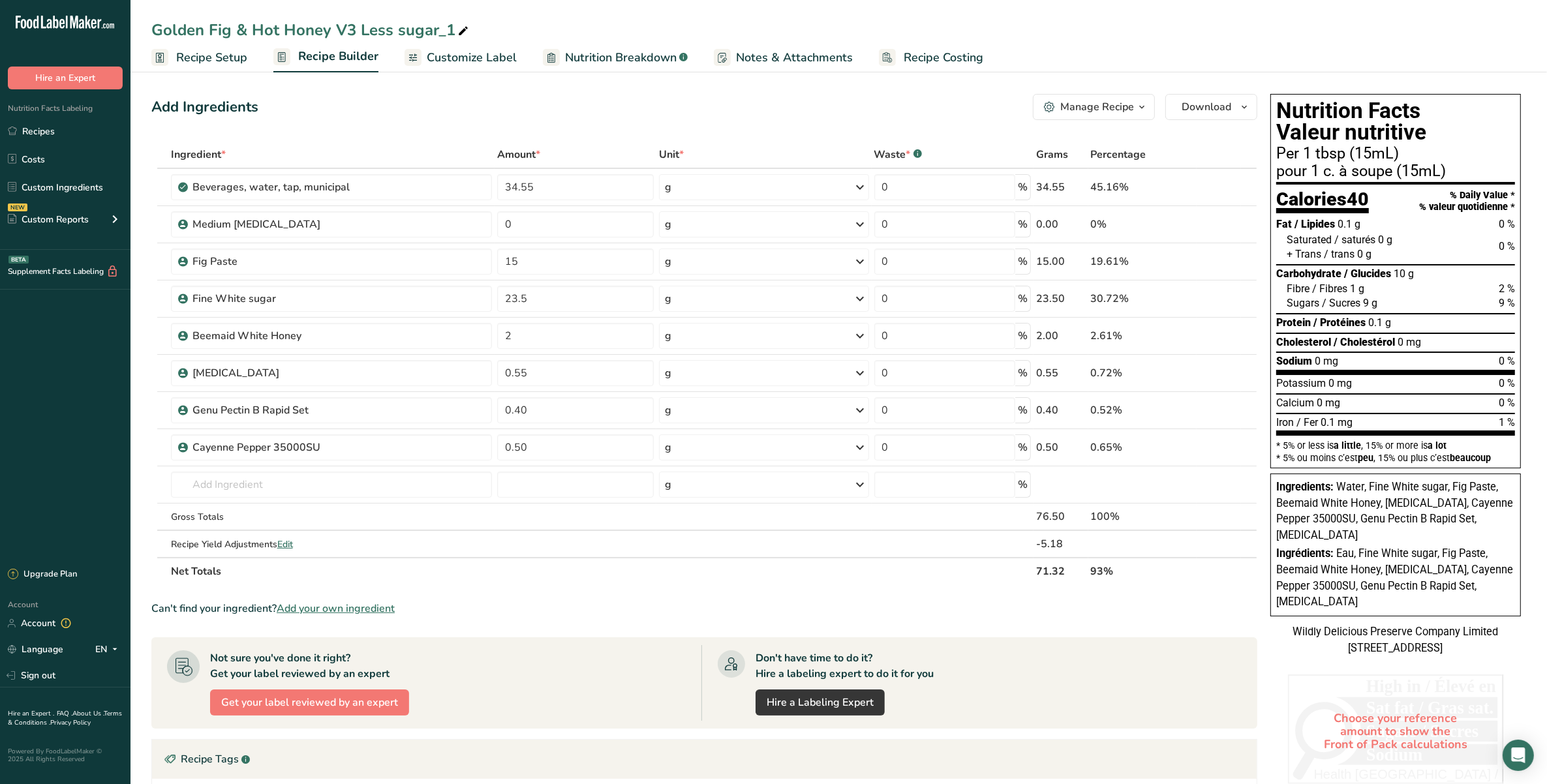
click at [565, 114] on div "Add Ingredients Manage Recipe Delete Recipe Duplicate Recipe Scale Recipe Save …" at bounding box center [704, 107] width 1106 height 26
click at [575, 115] on div "Add Ingredients Manage Recipe Delete Recipe Duplicate Recipe Scale Recipe Save …" at bounding box center [704, 107] width 1106 height 26
click at [1129, 111] on div "Manage Recipe" at bounding box center [1097, 107] width 74 height 15
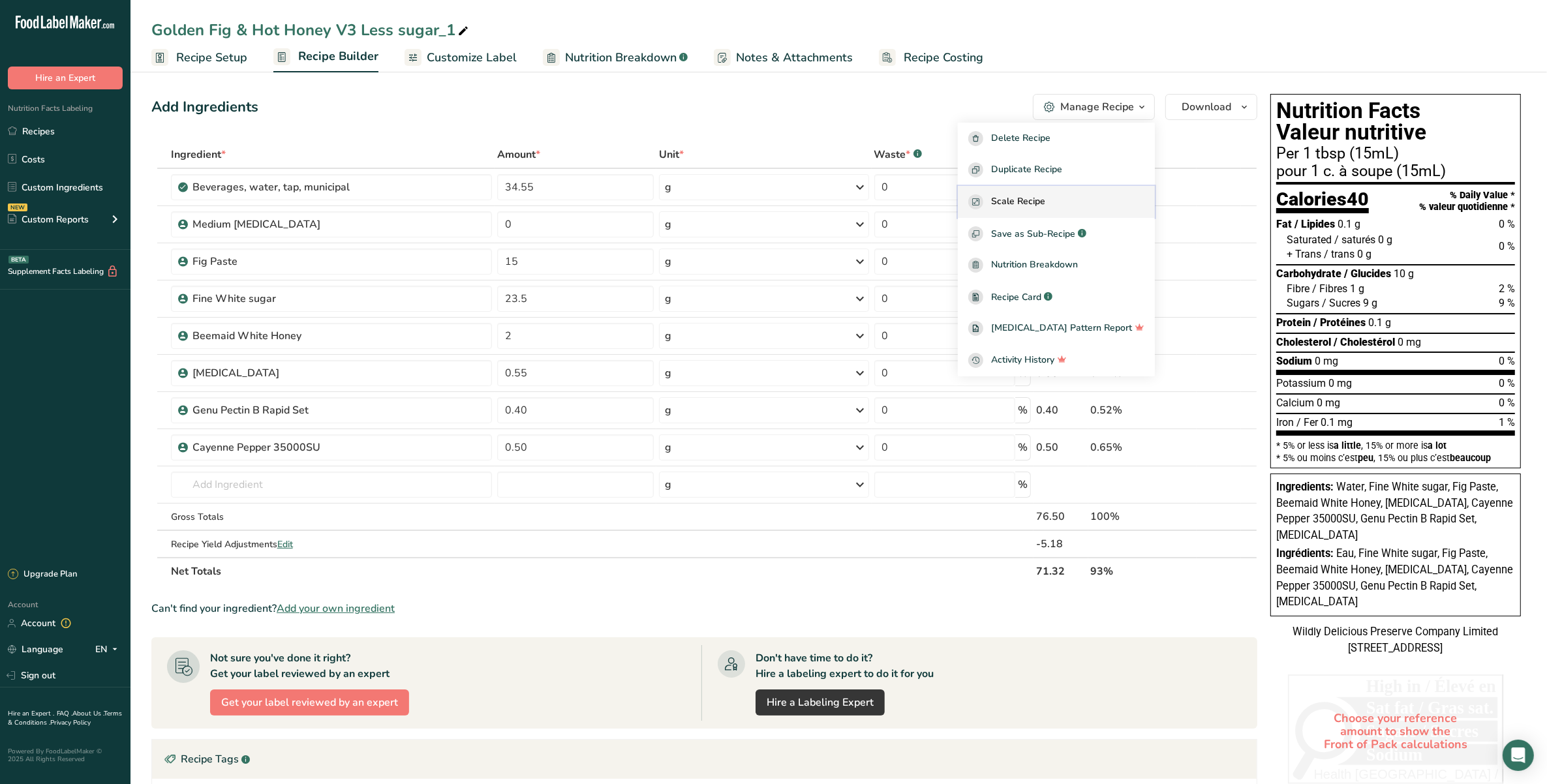
click at [1119, 201] on div "Scale Recipe" at bounding box center [1056, 202] width 176 height 15
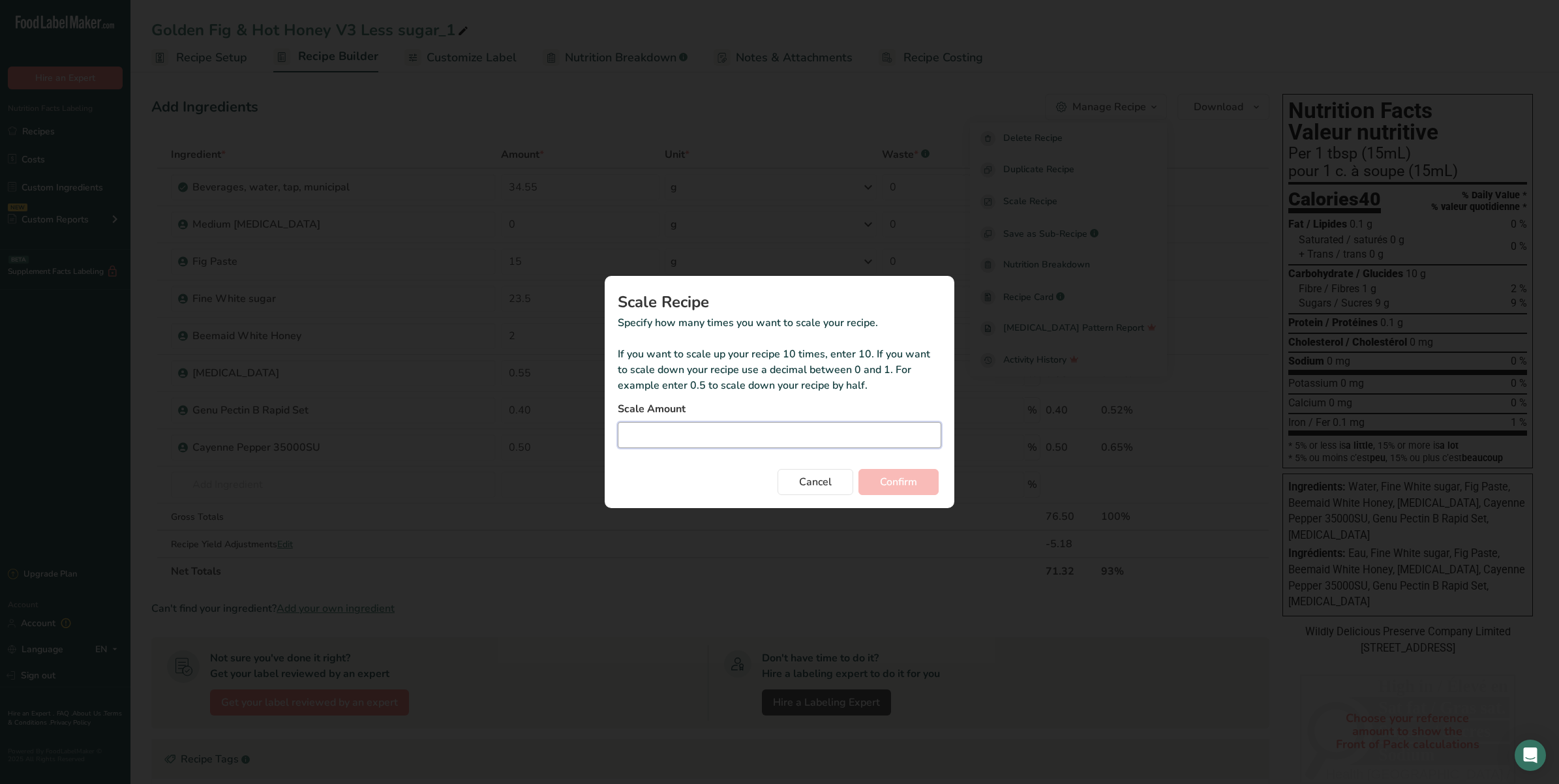
click at [848, 437] on input "Duplicate recipe modal" at bounding box center [779, 435] width 323 height 26
click at [848, 436] on input "Duplicate recipe modal" at bounding box center [779, 435] width 323 height 26
type input "0.765"
click at [882, 483] on span "Confirm" at bounding box center [898, 481] width 37 height 15
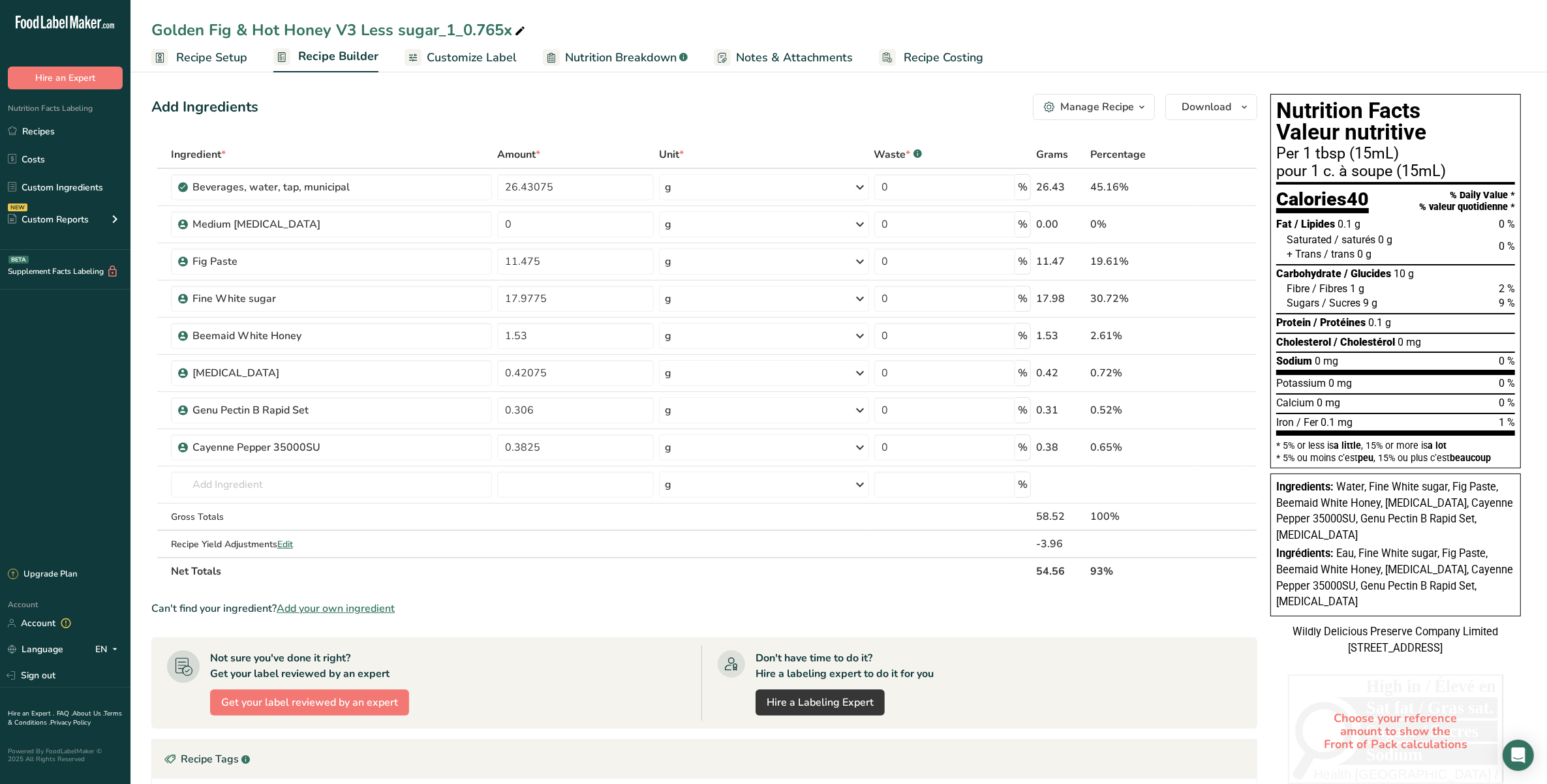
click at [523, 25] on icon at bounding box center [520, 31] width 12 height 18
drag, startPoint x: 520, startPoint y: 27, endPoint x: 437, endPoint y: 14, distance: 84.0
click at [437, 14] on div "Golden Fig & Hot Honey V3 Less sugar_1_0.765x Recipe Setup Recipe Builder Custo…" at bounding box center [839, 36] width 1417 height 72
type input "Golden Fig & Hot Honey V3 Less sugar"
click at [1050, 102] on icon "button" at bounding box center [1049, 107] width 11 height 11
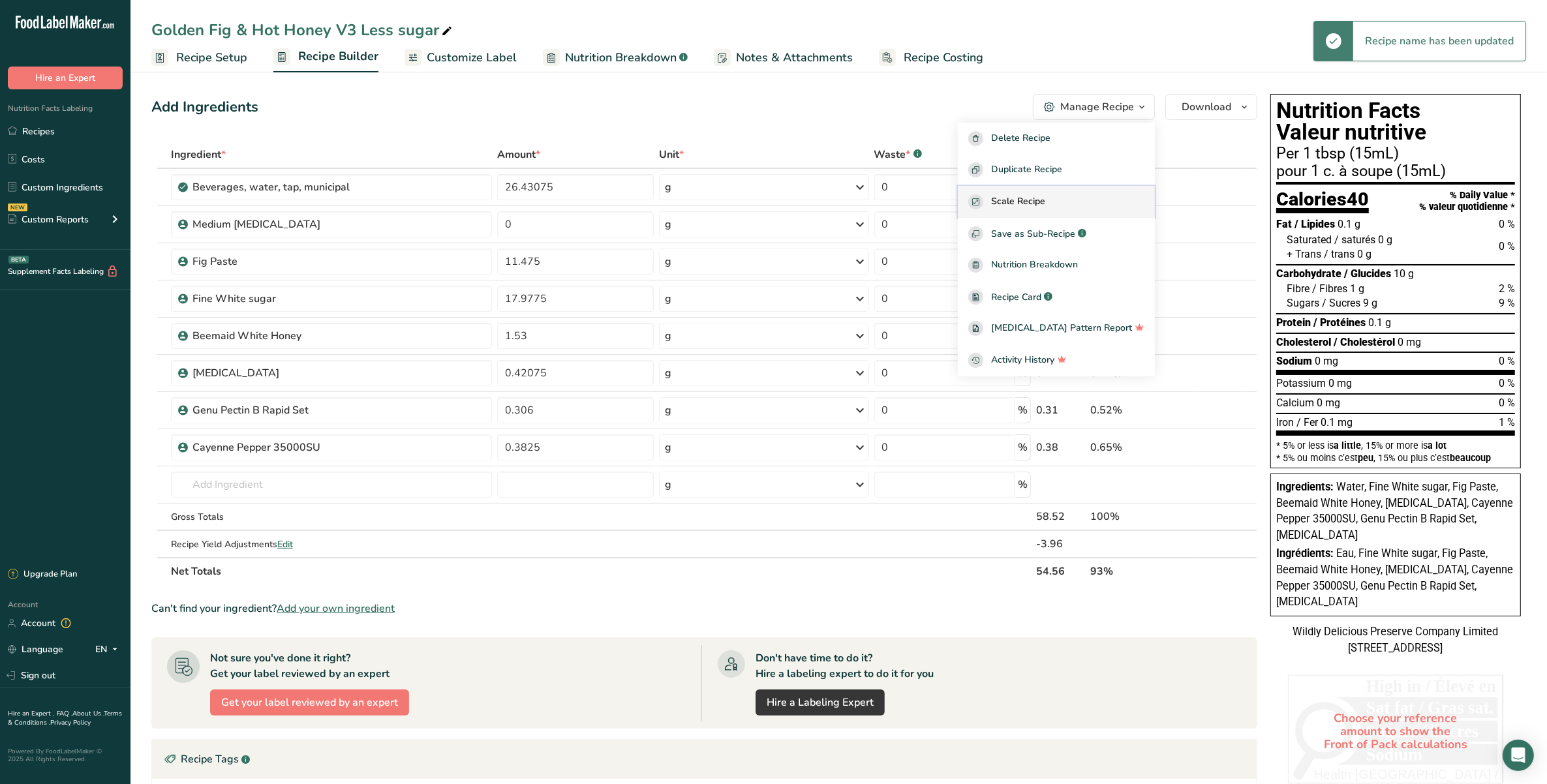
click at [1043, 191] on button "Scale Recipe" at bounding box center [1056, 202] width 197 height 32
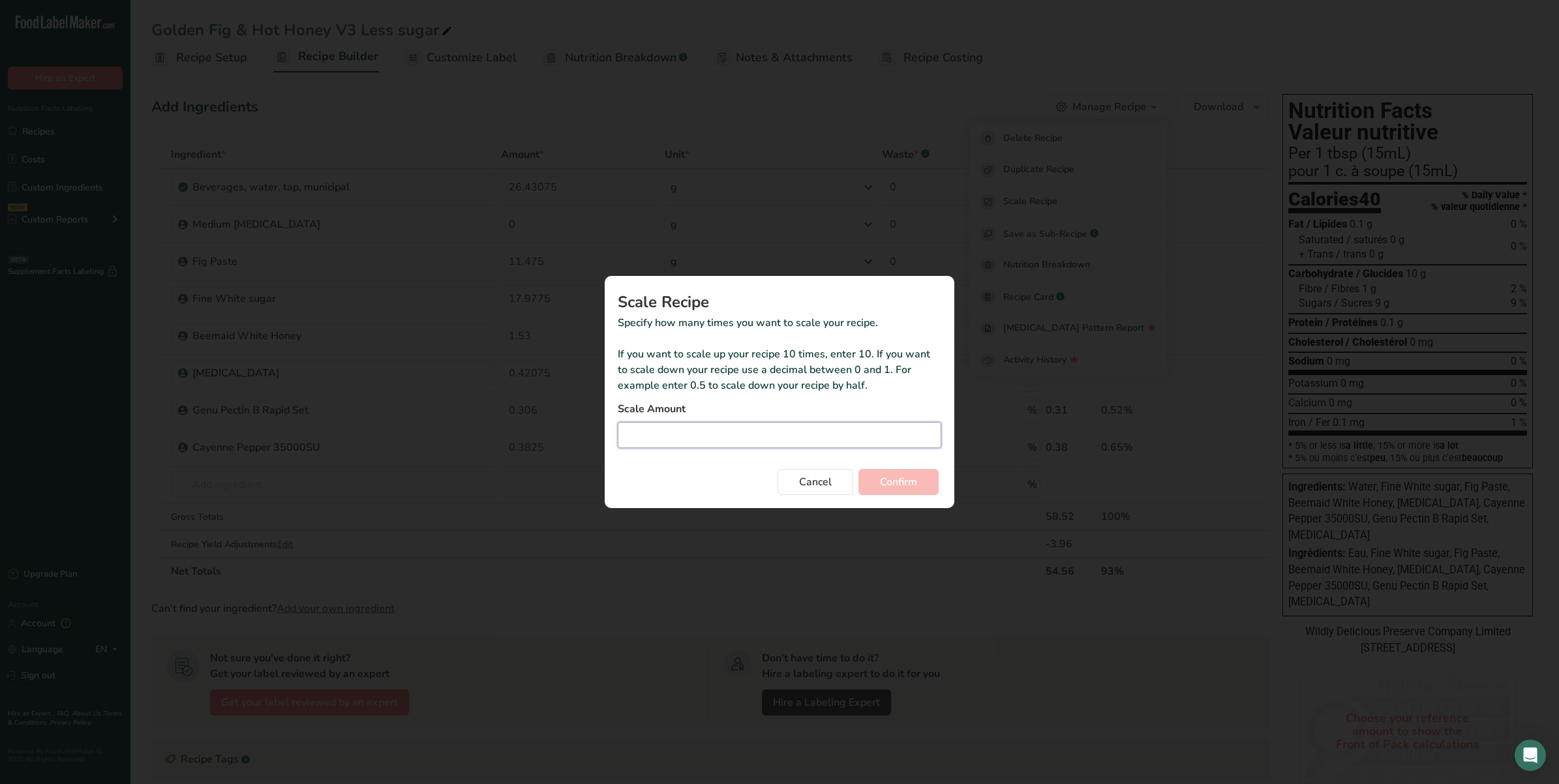
click at [721, 432] on input "Duplicate recipe modal" at bounding box center [779, 435] width 323 height 26
click at [814, 470] on button "Cancel" at bounding box center [815, 482] width 75 height 26
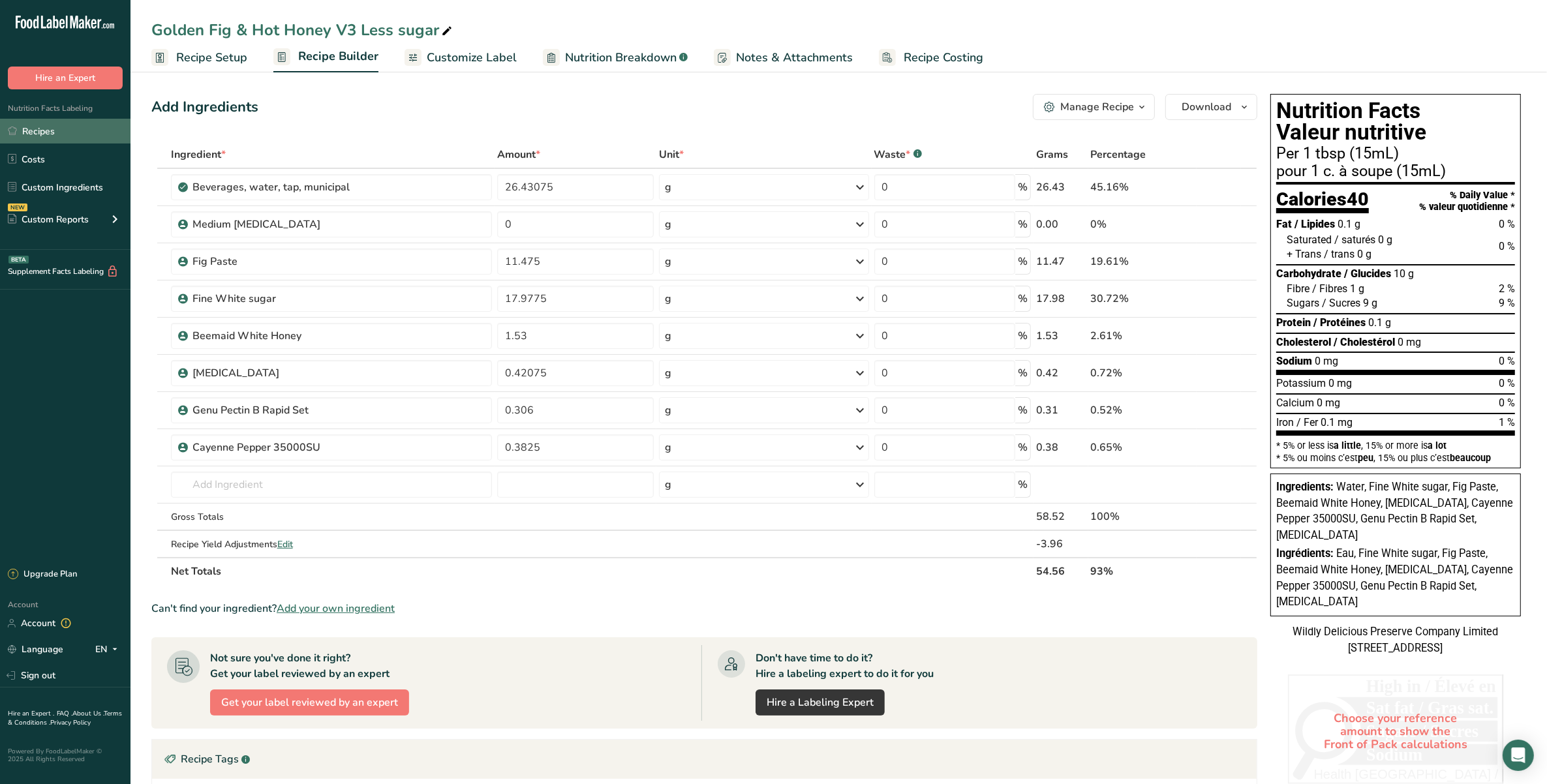
click at [48, 125] on link "Recipes" at bounding box center [65, 131] width 130 height 25
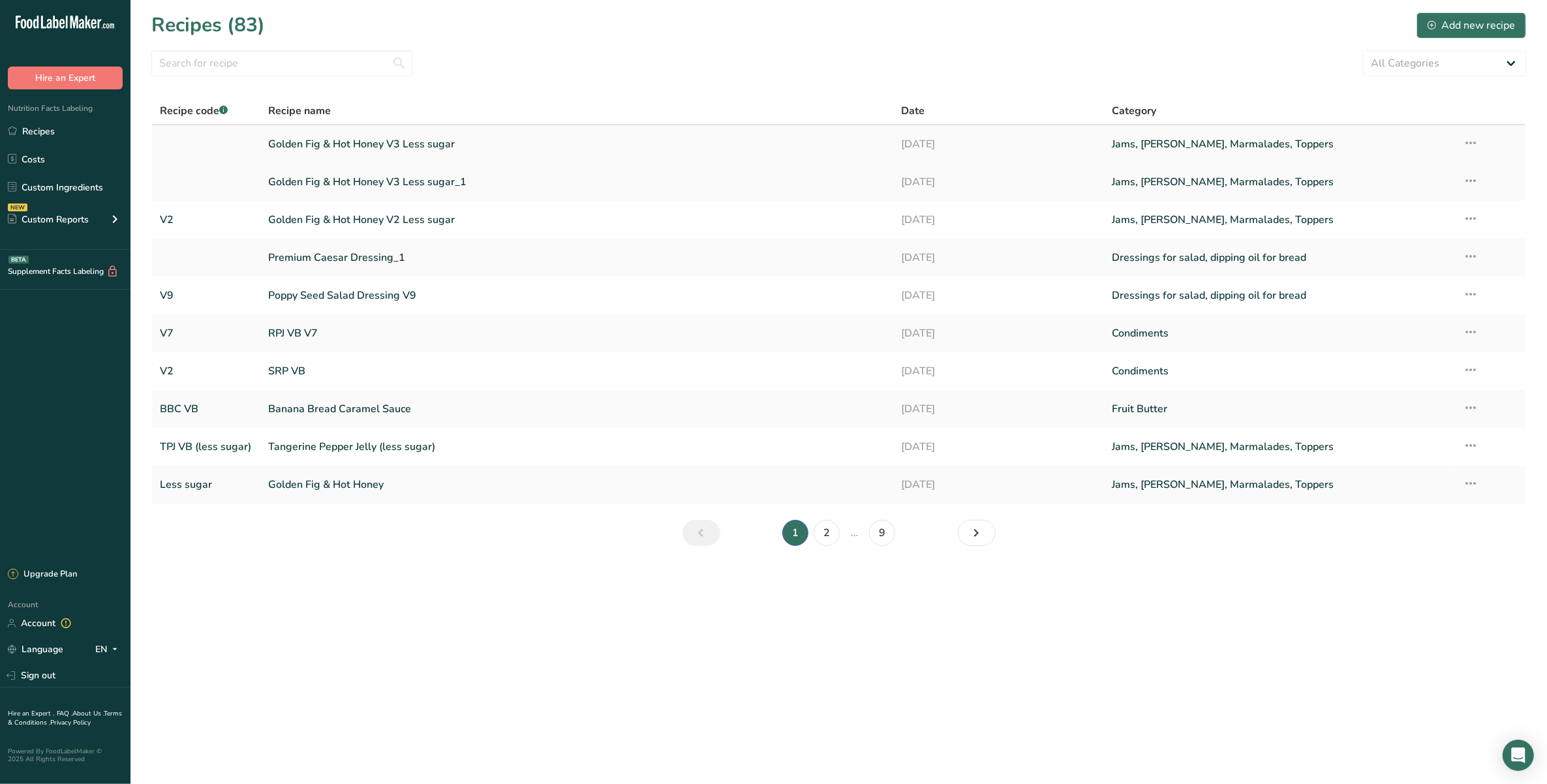
click at [1463, 141] on icon at bounding box center [1470, 143] width 15 height 23
click at [1360, 203] on span "Delete Recipe" at bounding box center [1344, 203] width 59 height 15
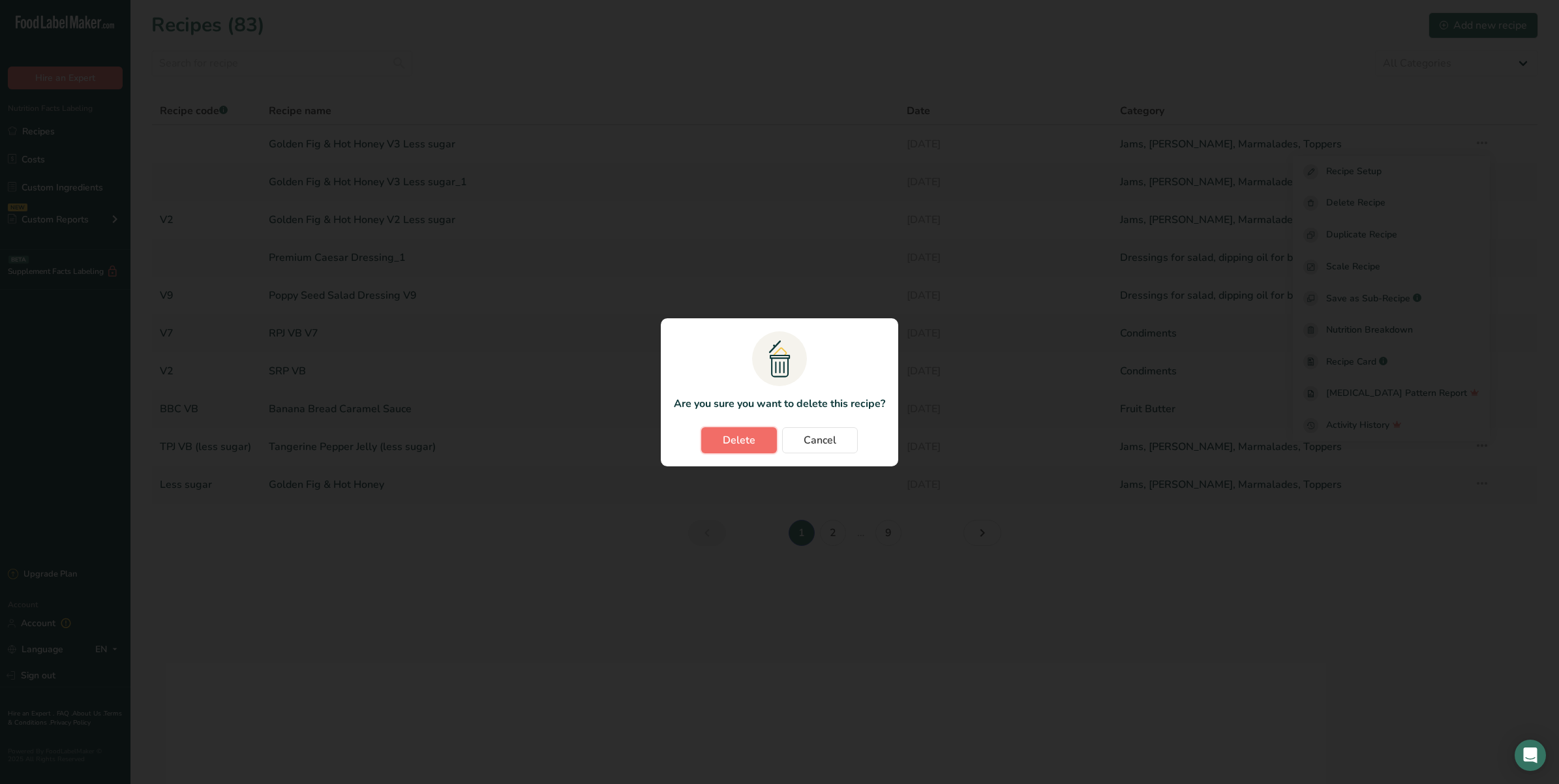
click at [731, 434] on span "Delete" at bounding box center [739, 440] width 33 height 15
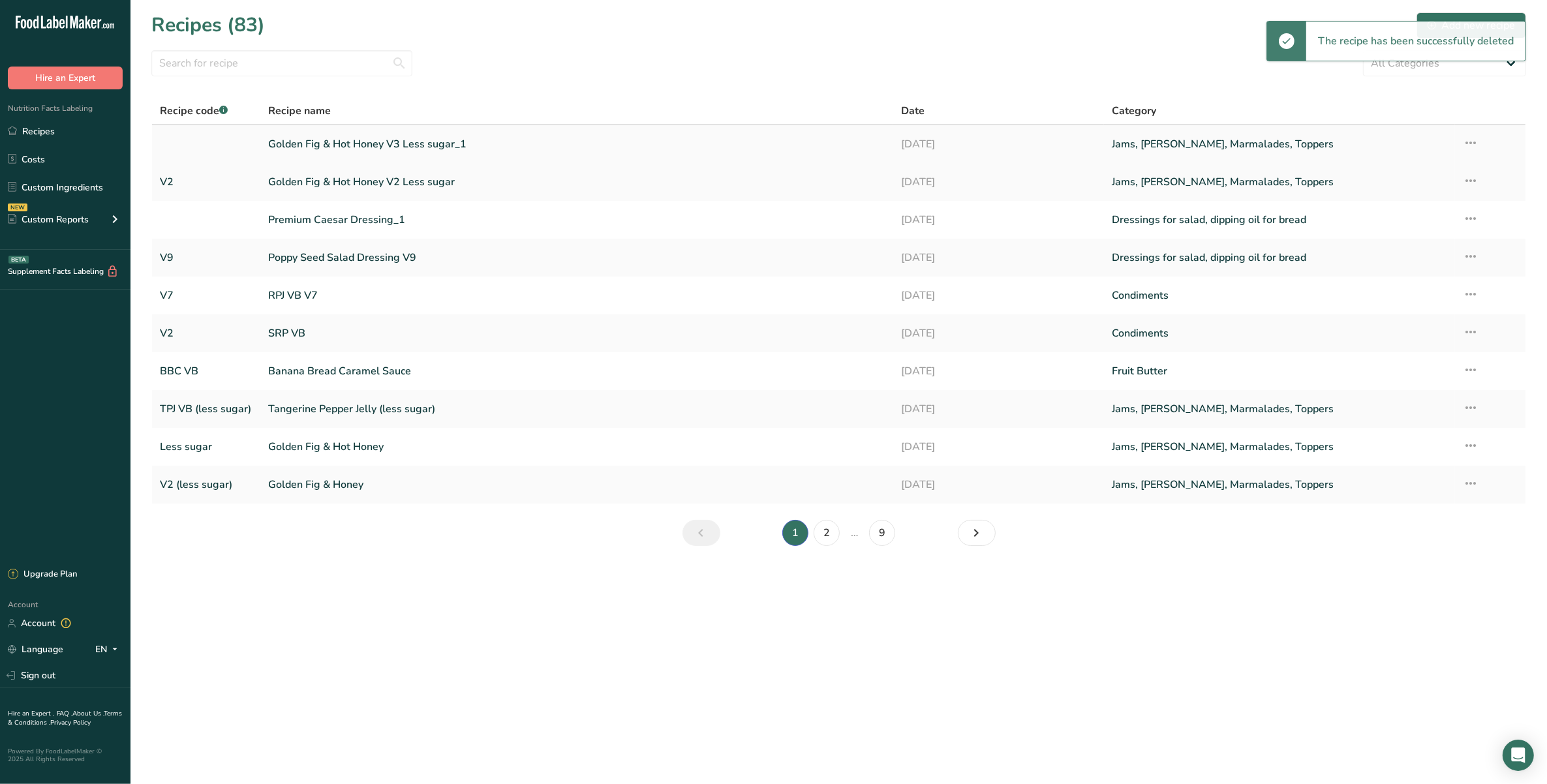
click at [455, 147] on link "Golden Fig & Hot Honey V3 Less sugar_1" at bounding box center [576, 143] width 617 height 27
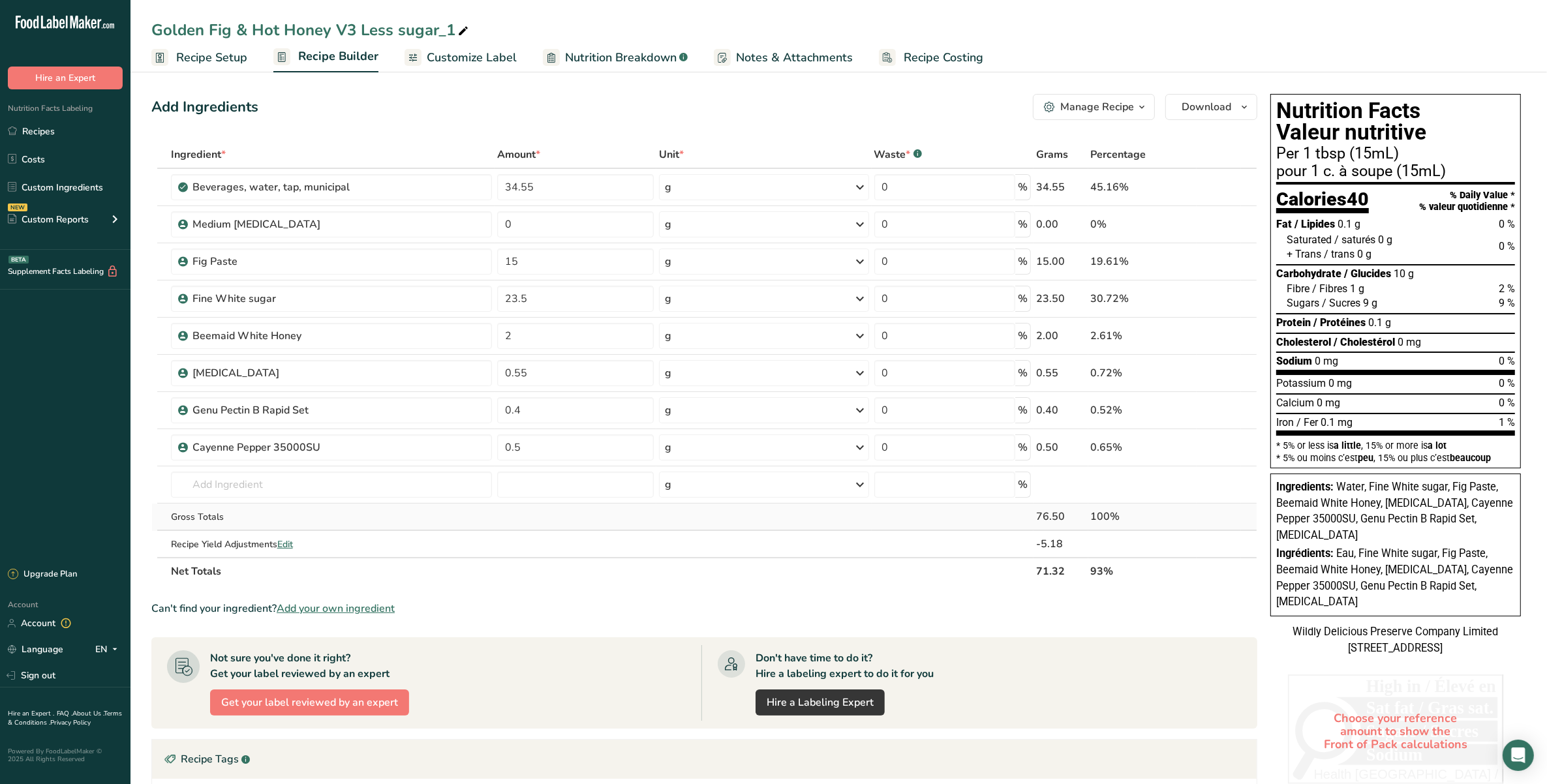
click at [1115, 516] on div "100%" at bounding box center [1143, 516] width 104 height 15
click at [1122, 519] on div "100%" at bounding box center [1143, 516] width 104 height 15
drag, startPoint x: 842, startPoint y: 118, endPoint x: 836, endPoint y: 97, distance: 21.8
click at [836, 97] on div "Add Ingredients Manage Recipe Delete Recipe Duplicate Recipe Scale Recipe Save …" at bounding box center [704, 107] width 1106 height 26
click at [449, 135] on div "Add Ingredients Manage Recipe Delete Recipe Duplicate Recipe Scale Recipe Save …" at bounding box center [708, 550] width 1114 height 923
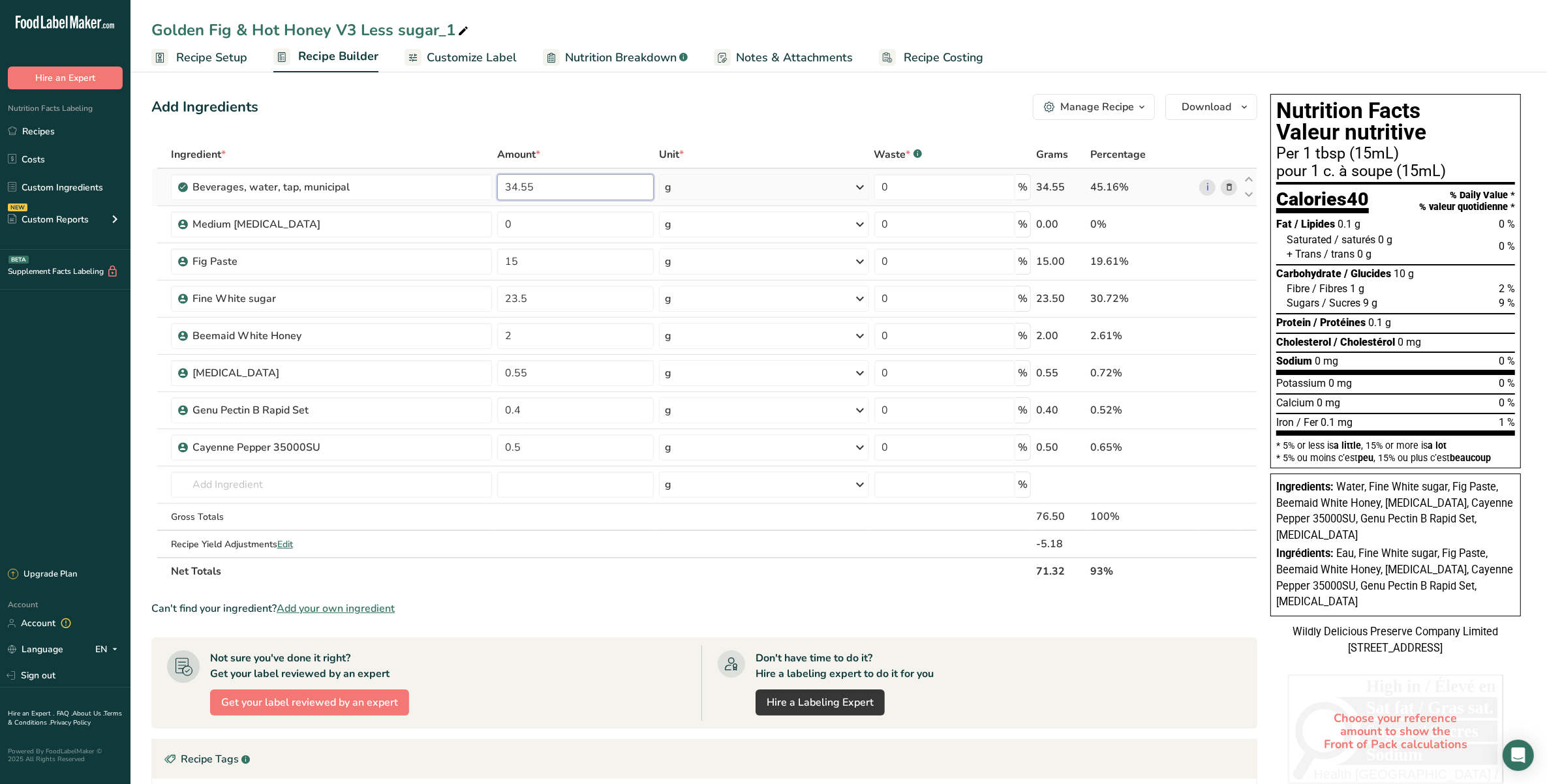
click at [516, 181] on input "34.55" at bounding box center [575, 187] width 157 height 26
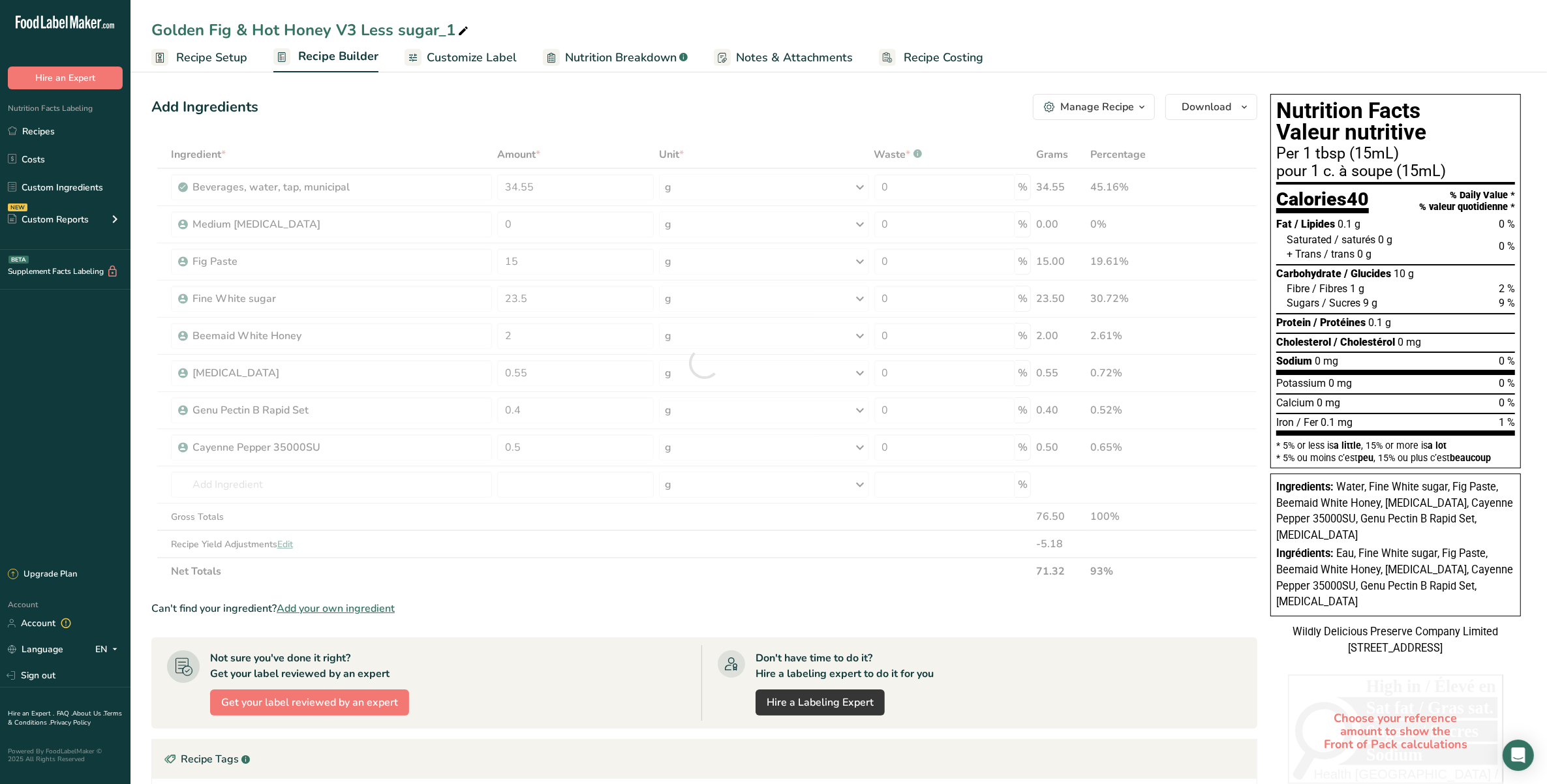
click at [225, 57] on span "Recipe Setup" at bounding box center [211, 58] width 71 height 18
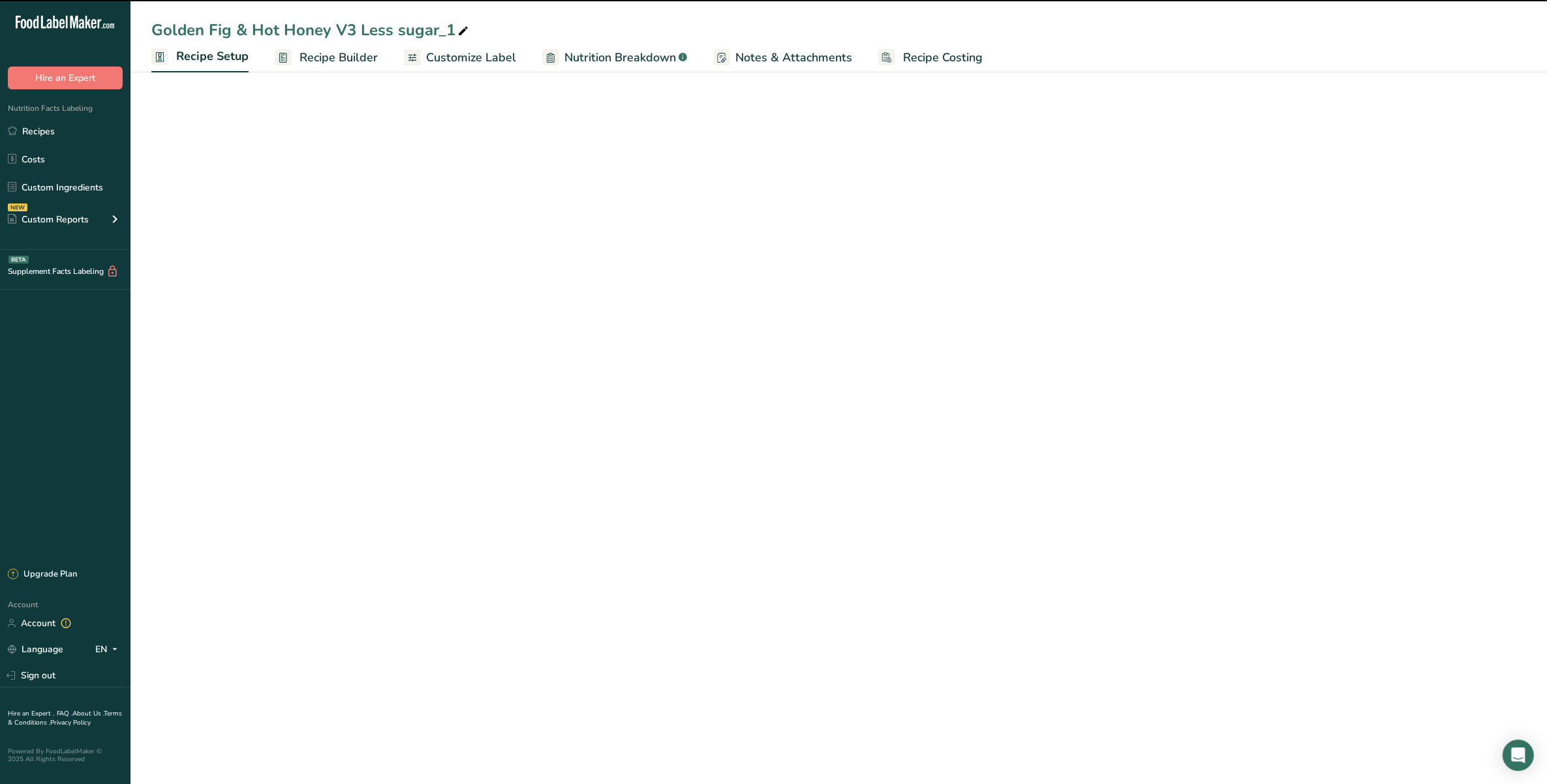
select select "19"
select select "22"
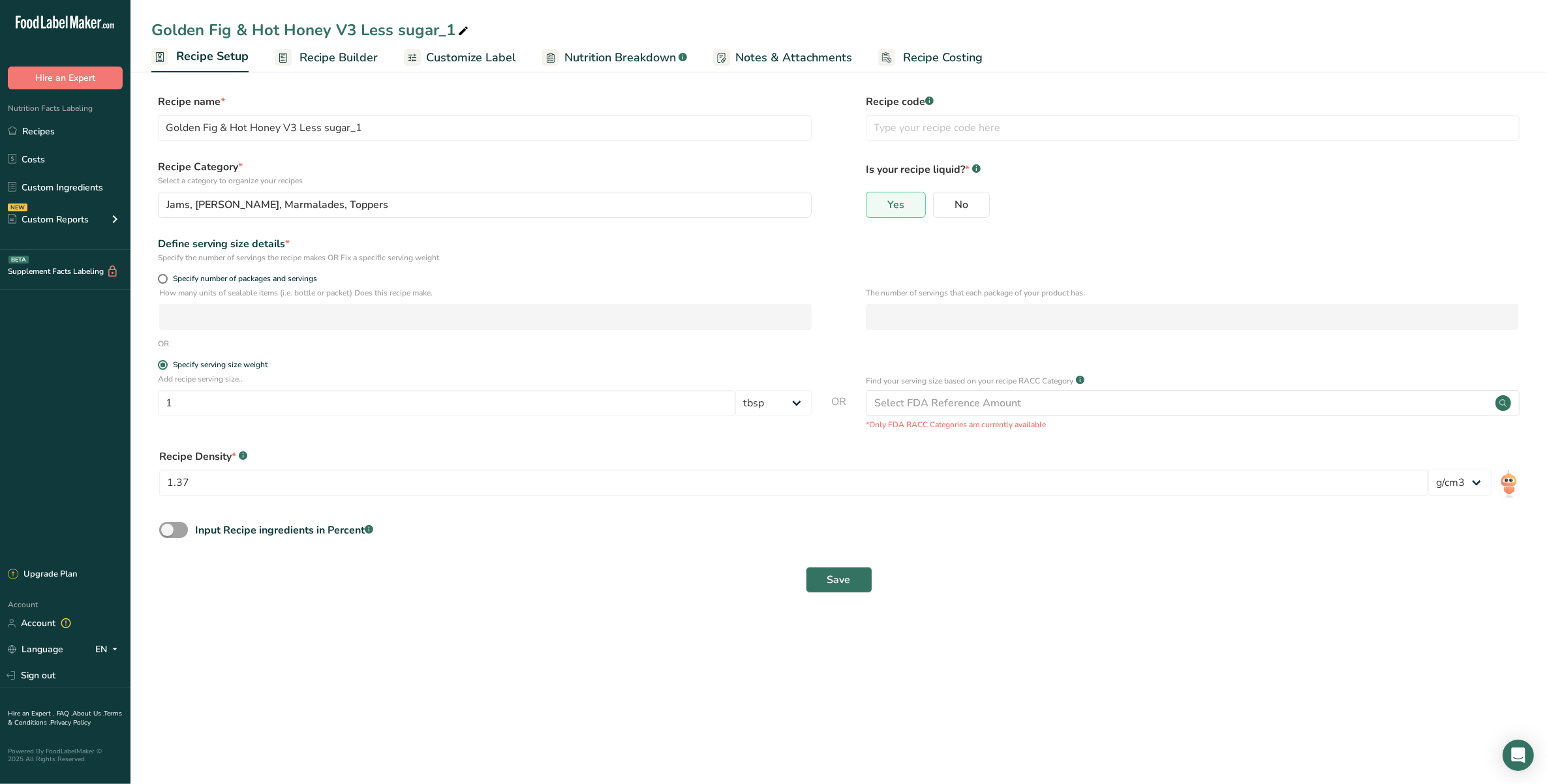
click at [349, 57] on span "Recipe Builder" at bounding box center [338, 58] width 78 height 18
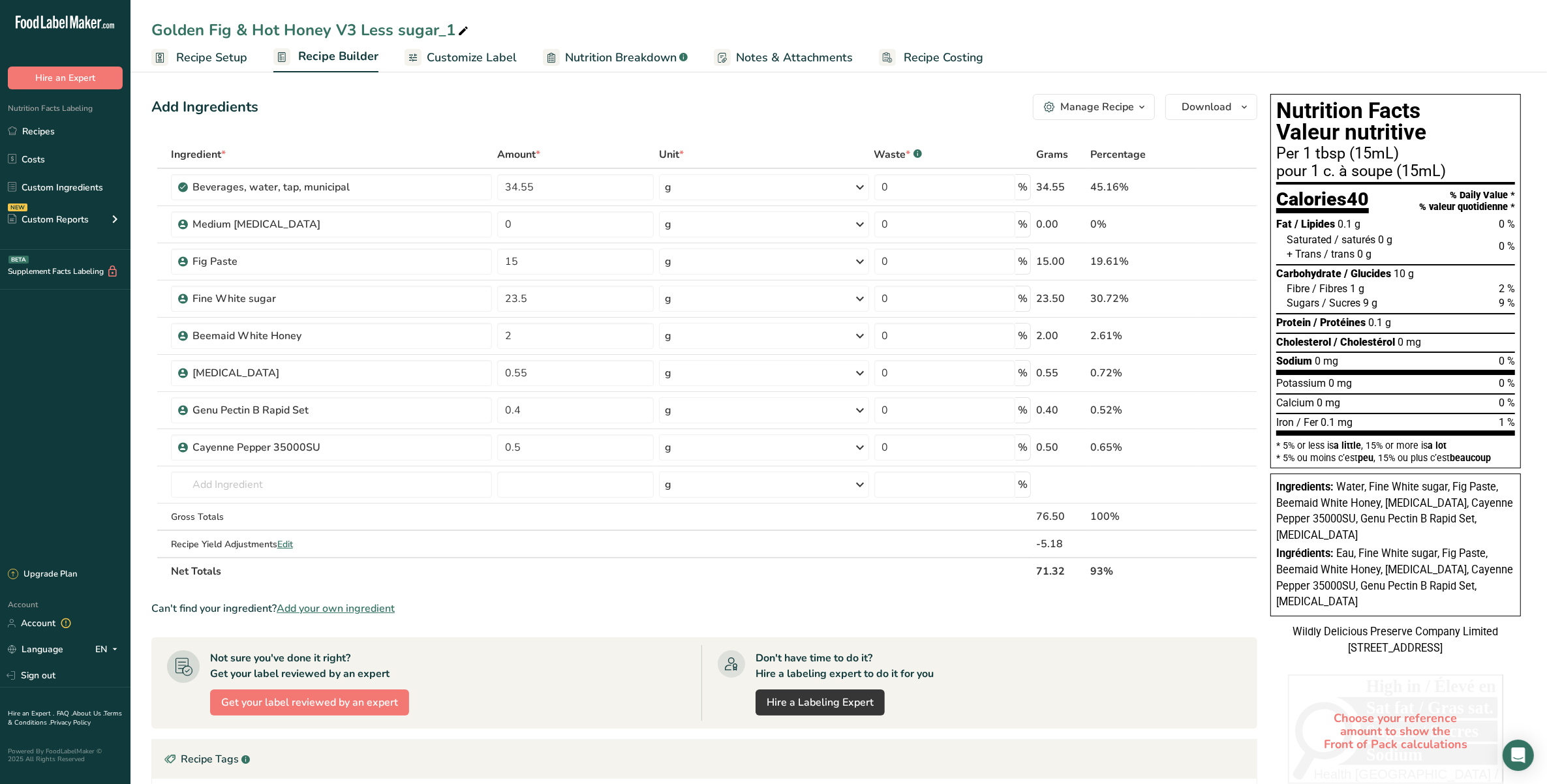
click at [1232, 36] on div "Golden Fig & Hot Honey V3 Less sugar_1" at bounding box center [839, 30] width 1417 height 23
click at [1302, 13] on div "Golden Fig & Hot Honey V3 Less sugar_1 Recipe Setup Recipe Builder Customize La…" at bounding box center [839, 36] width 1417 height 72
